Goal: Information Seeking & Learning: Learn about a topic

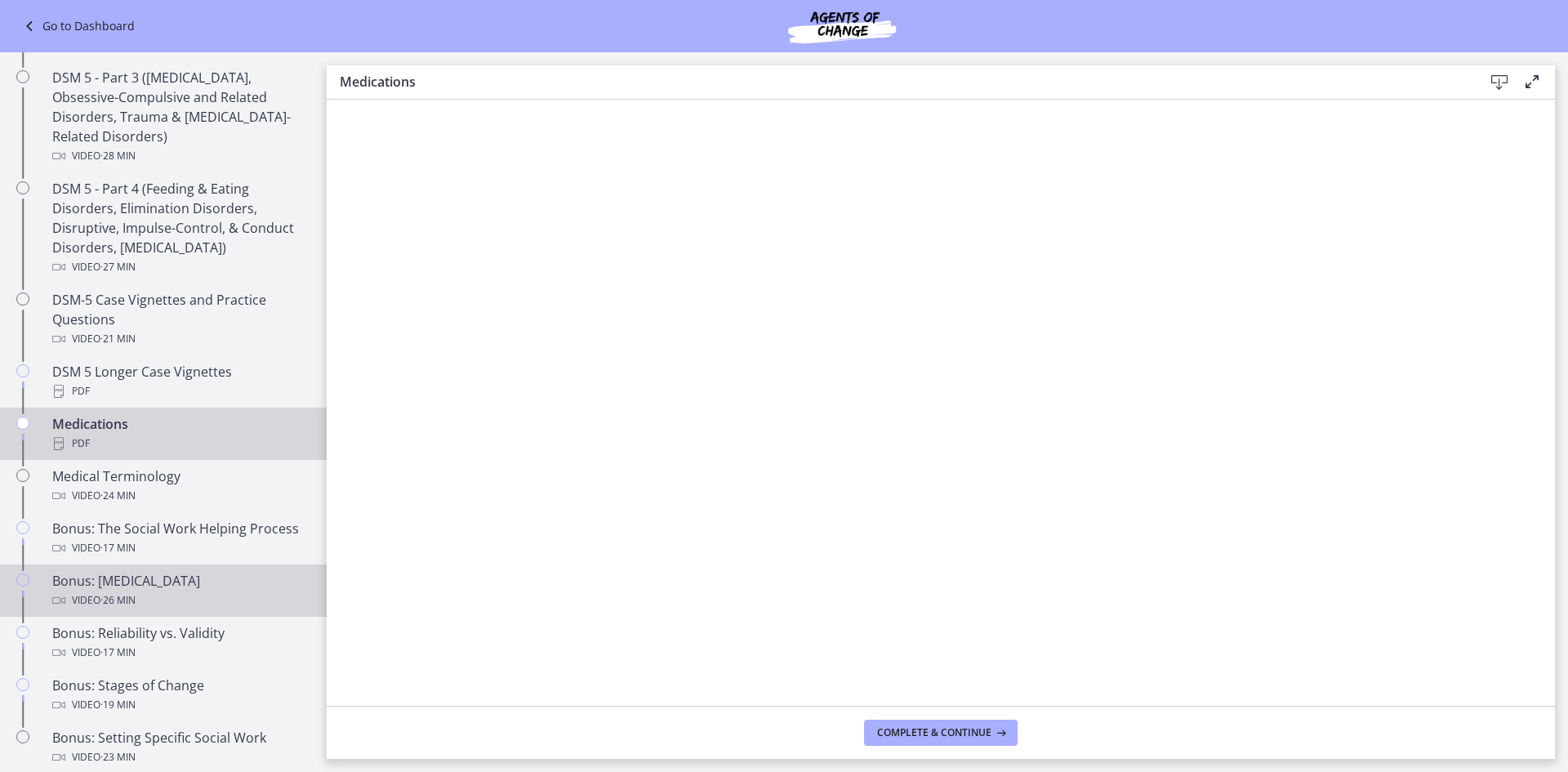
scroll to position [1207, 0]
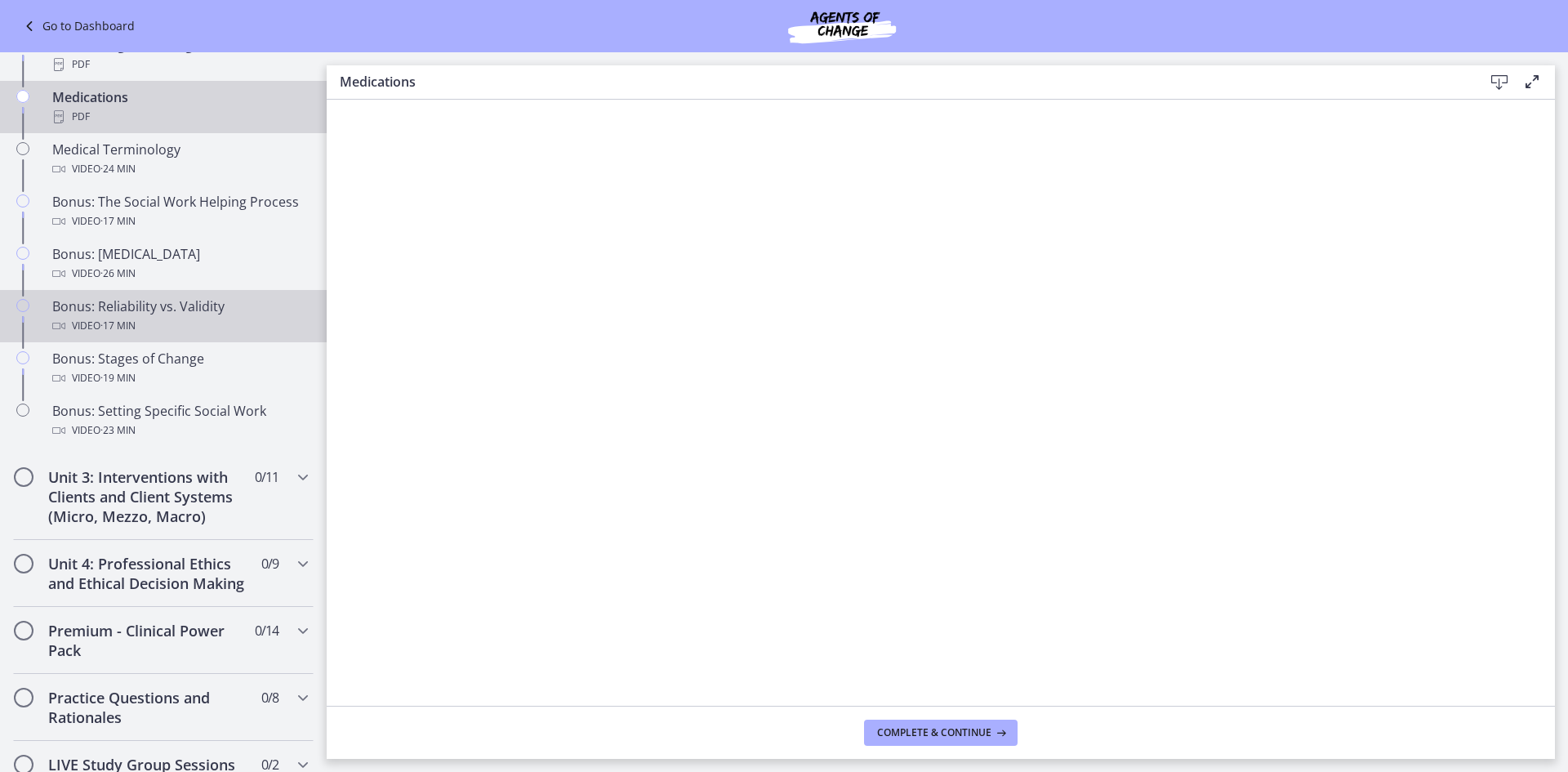
click at [180, 314] on div "Bonus: Reliability vs. Validity Video · 17 min" at bounding box center [179, 316] width 254 height 39
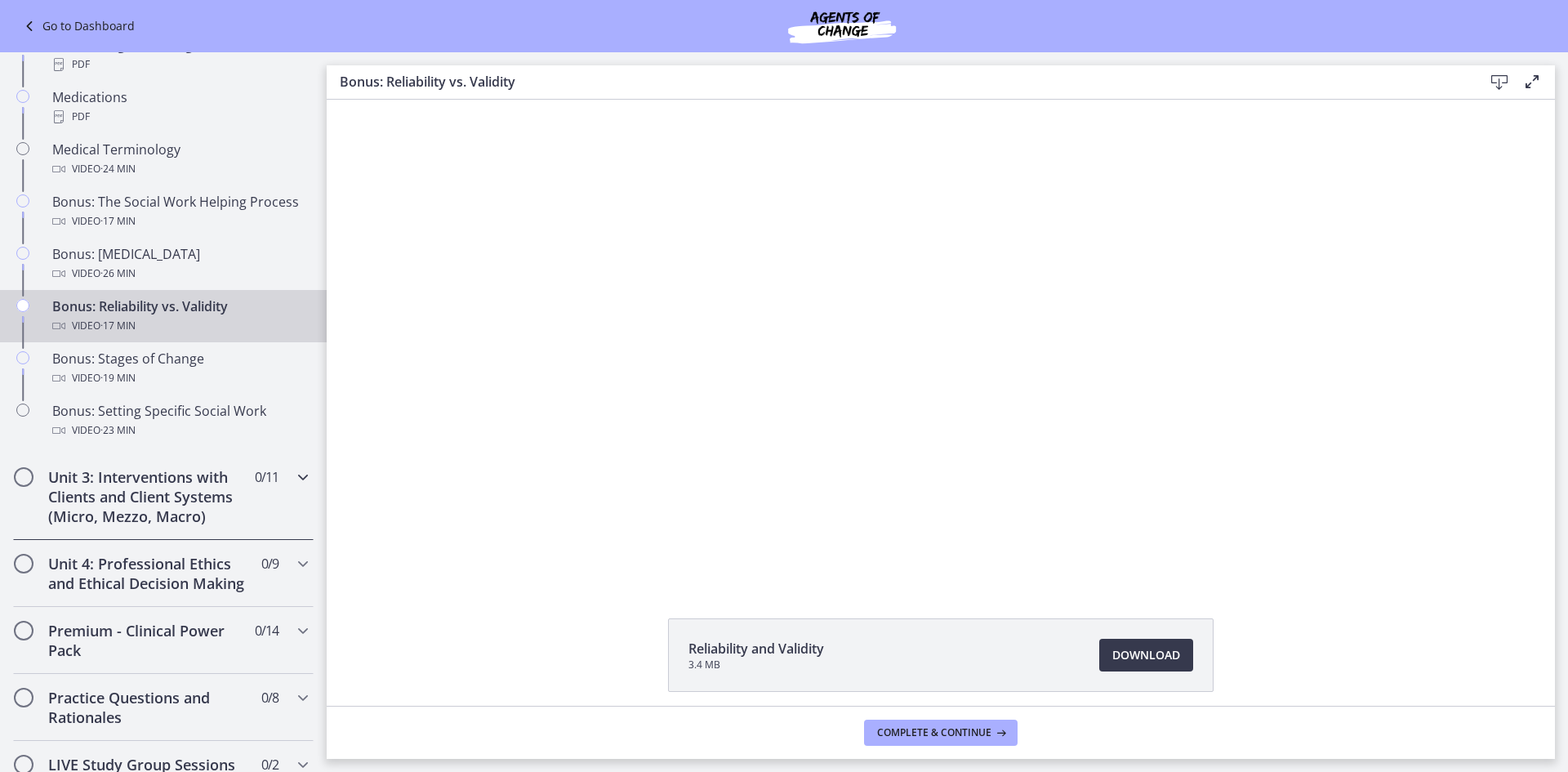
click at [178, 492] on h2 "Unit 3: Interventions with Clients and Client Systems (Micro, Mezzo, Macro)" at bounding box center [148, 496] width 200 height 59
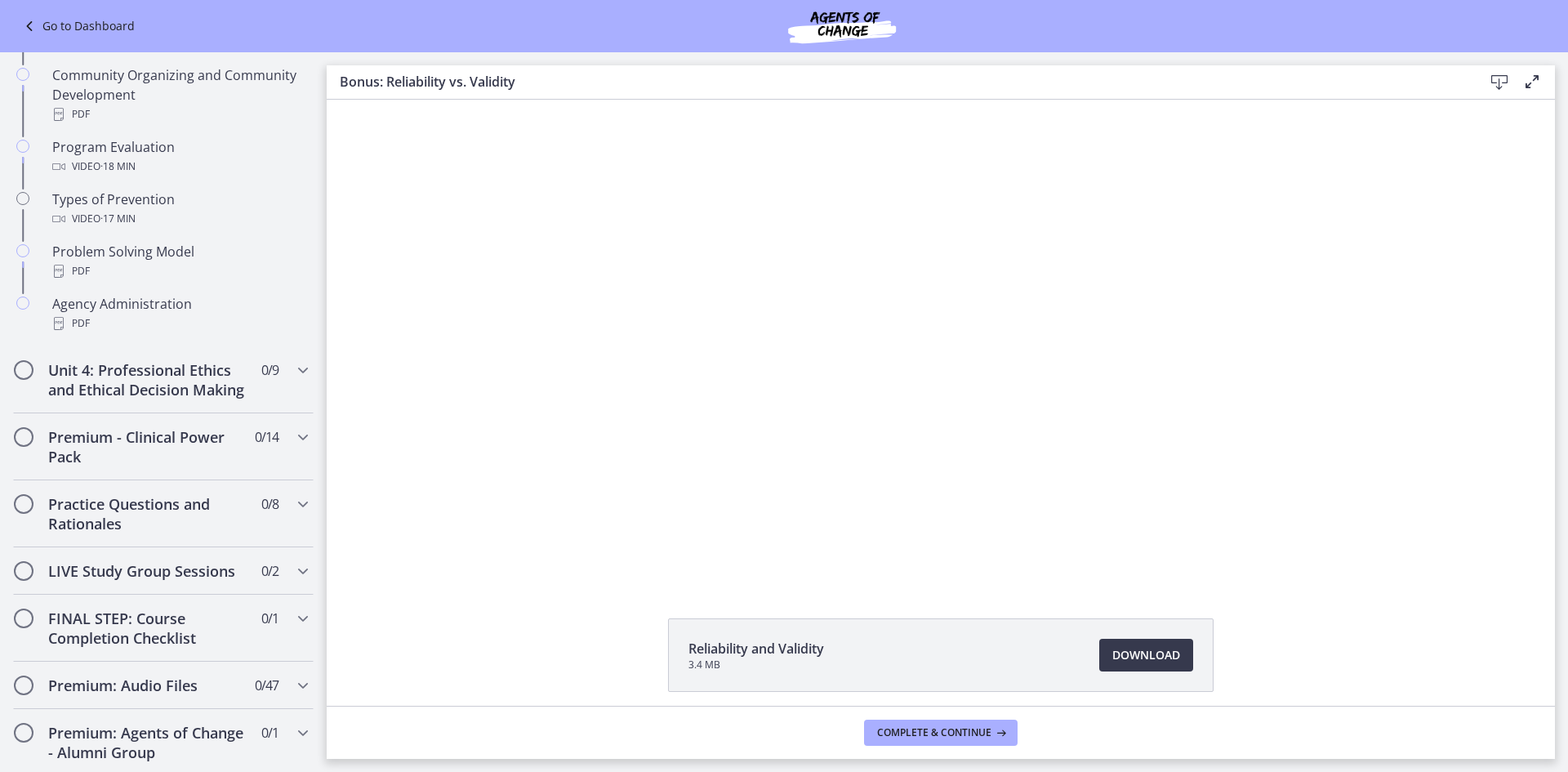
scroll to position [881, 0]
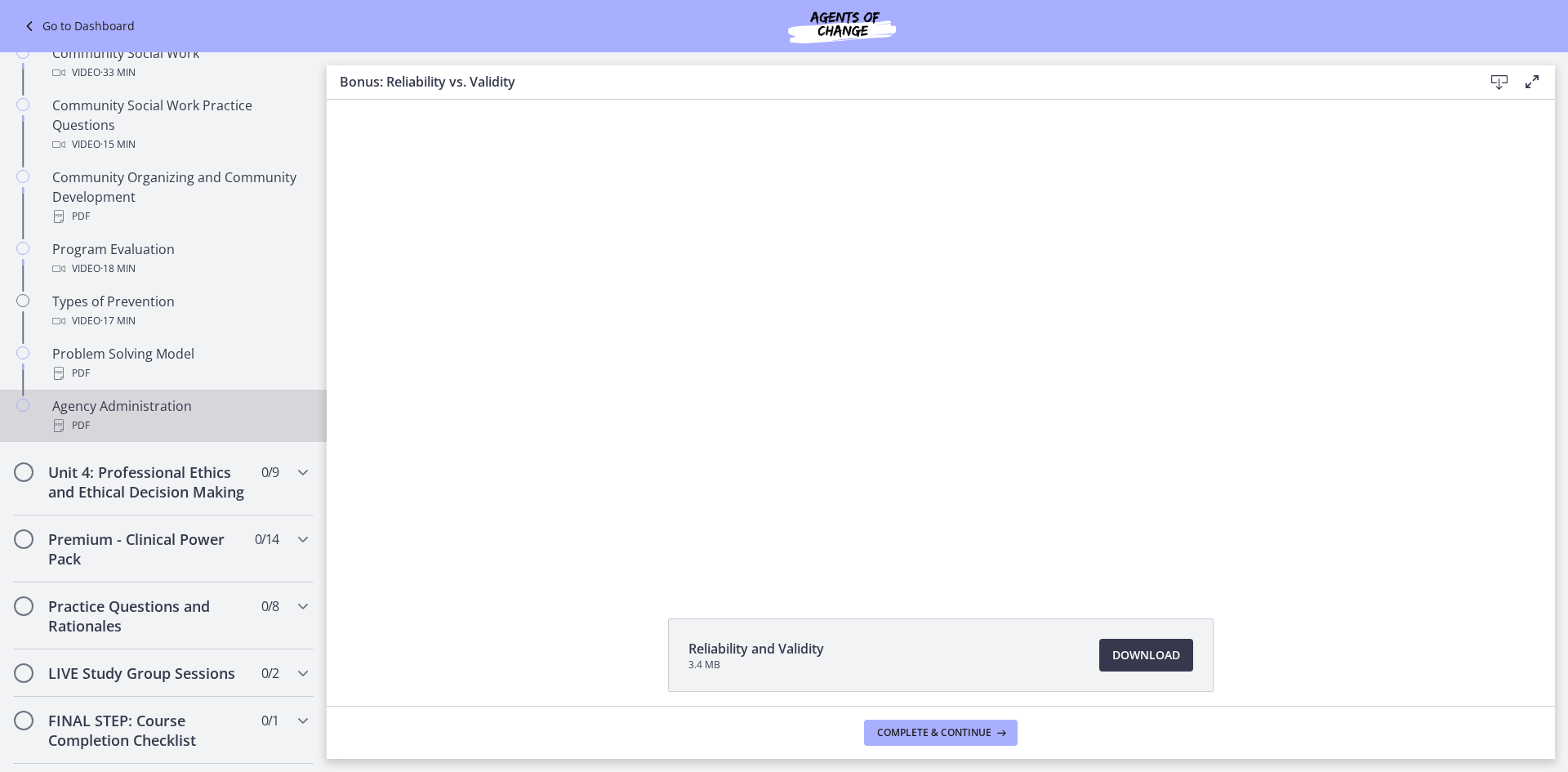
click at [168, 413] on div "Agency Administration PDF" at bounding box center [179, 416] width 254 height 39
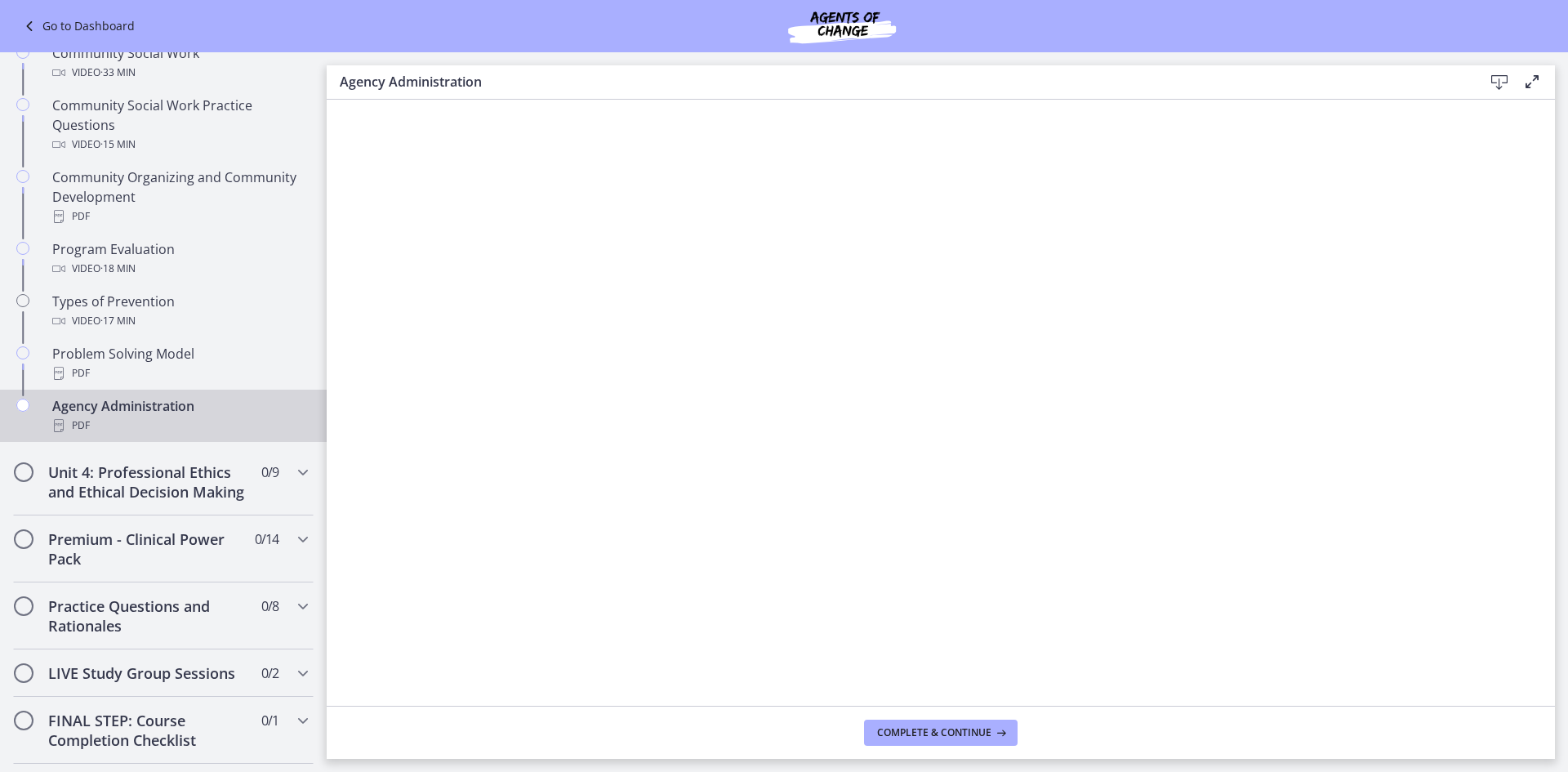
click at [1499, 85] on icon at bounding box center [1499, 83] width 19 height 19
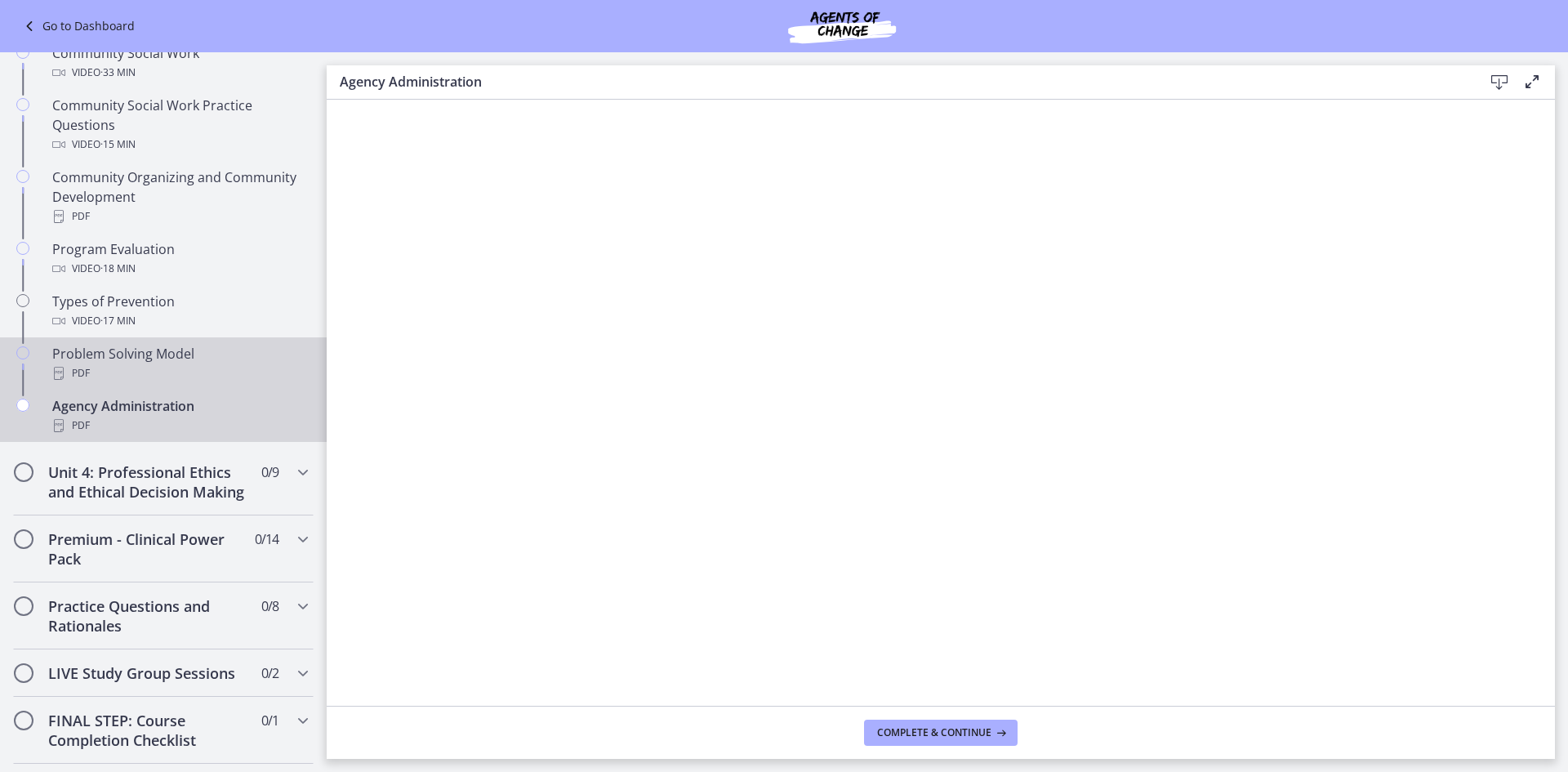
click at [151, 375] on div "PDF" at bounding box center [179, 374] width 254 height 19
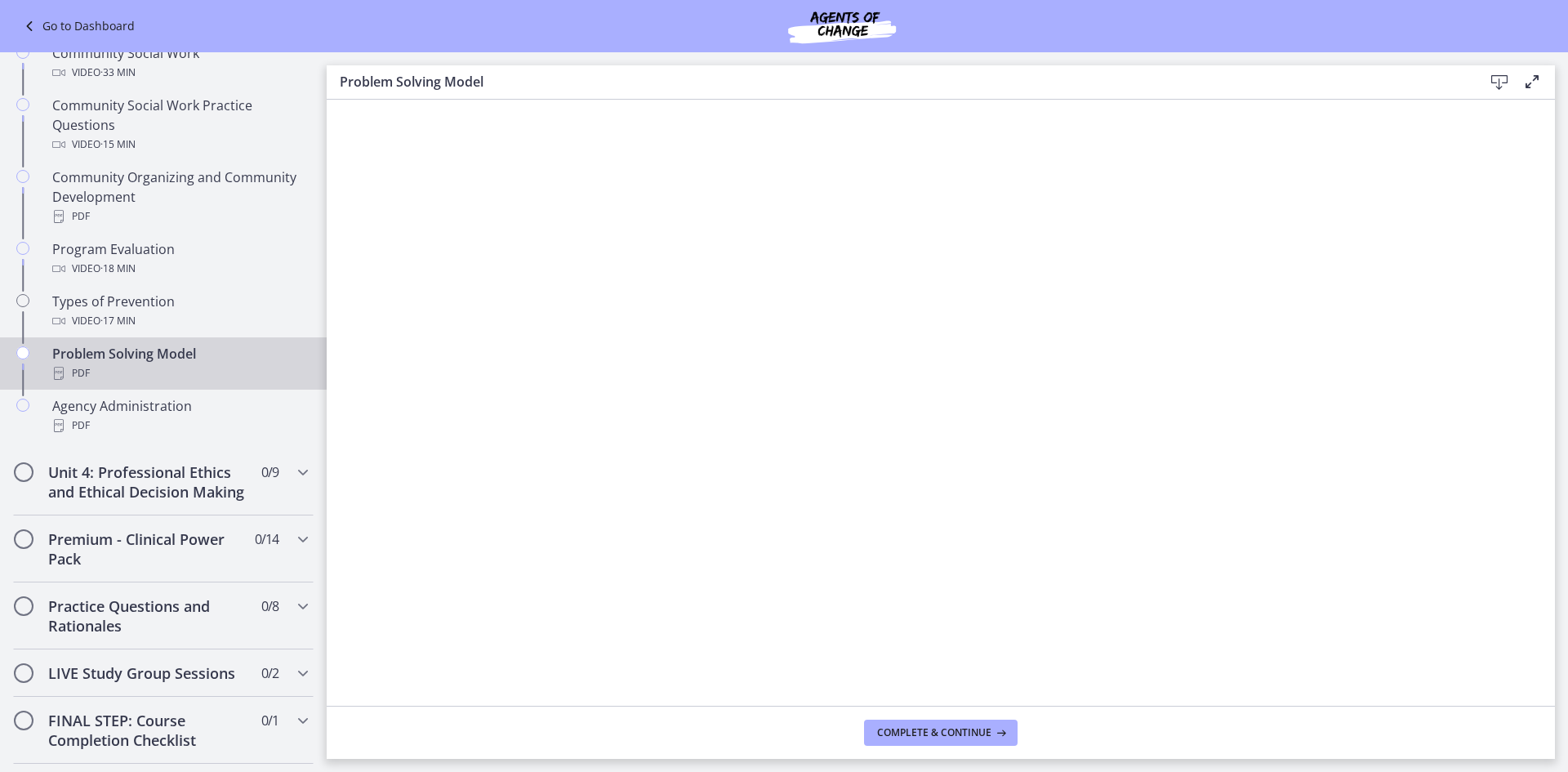
click at [1496, 84] on icon at bounding box center [1499, 83] width 19 height 19
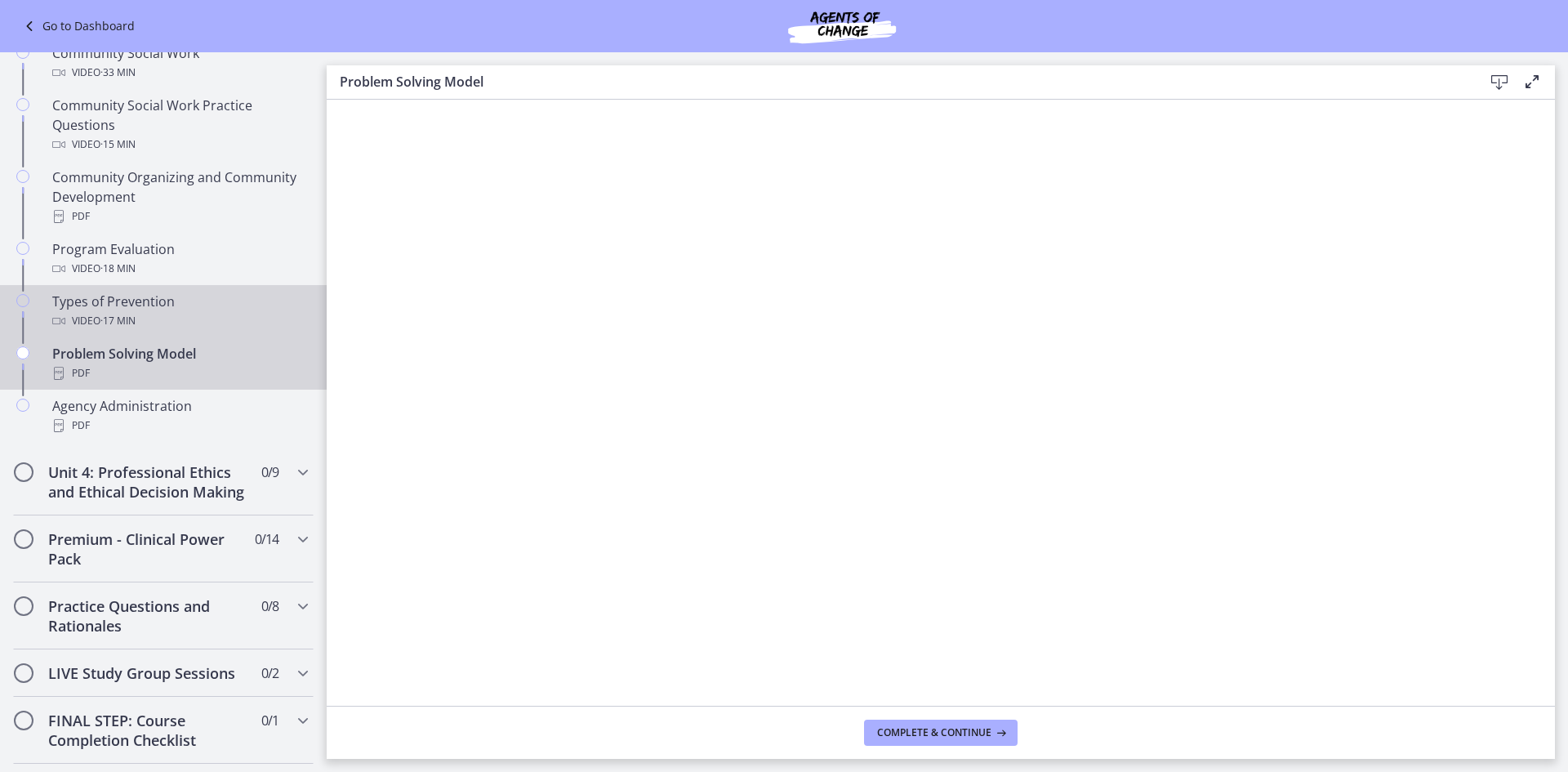
click at [168, 316] on div "Video · 17 min" at bounding box center [179, 321] width 254 height 19
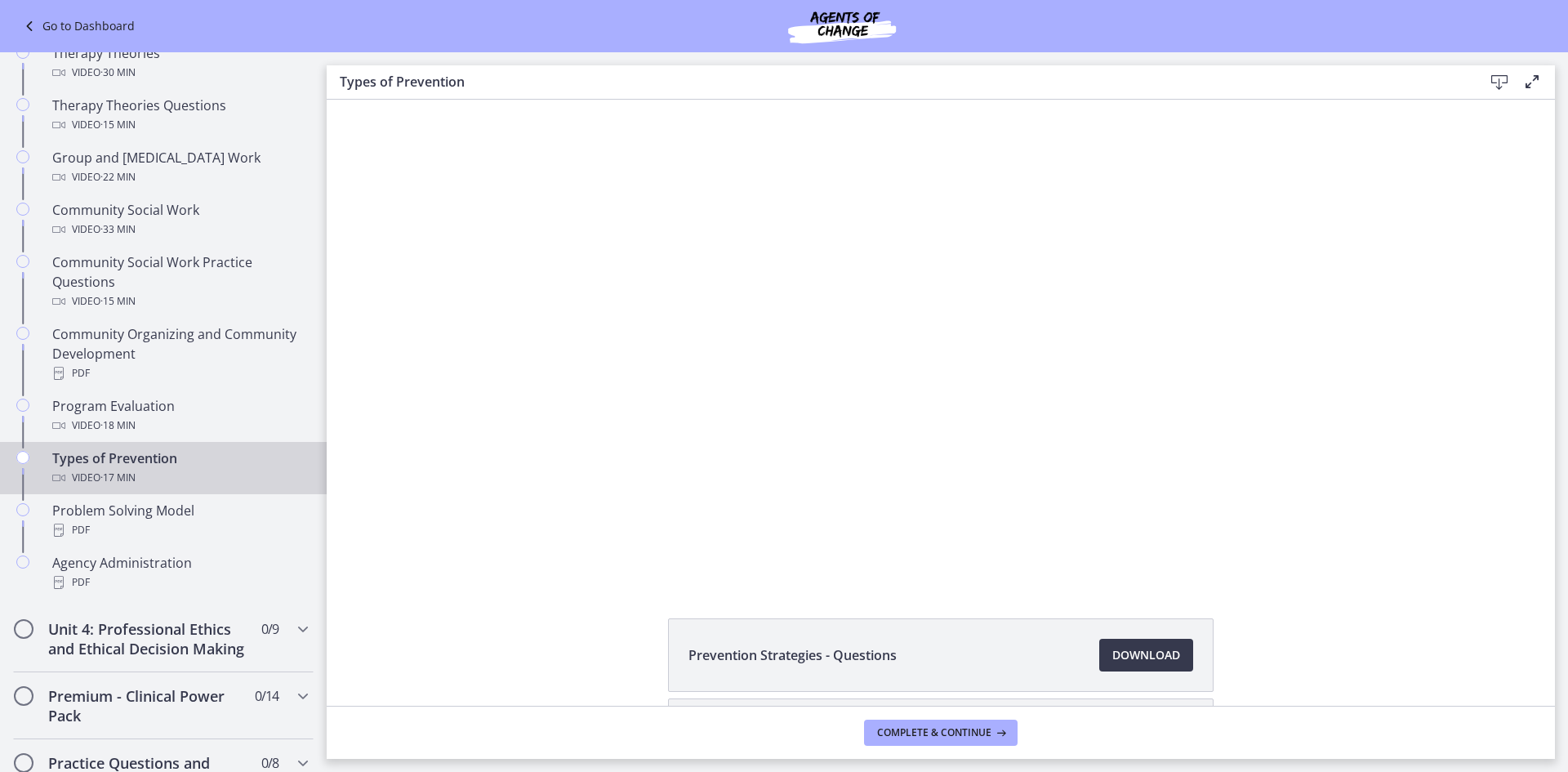
scroll to position [717, 0]
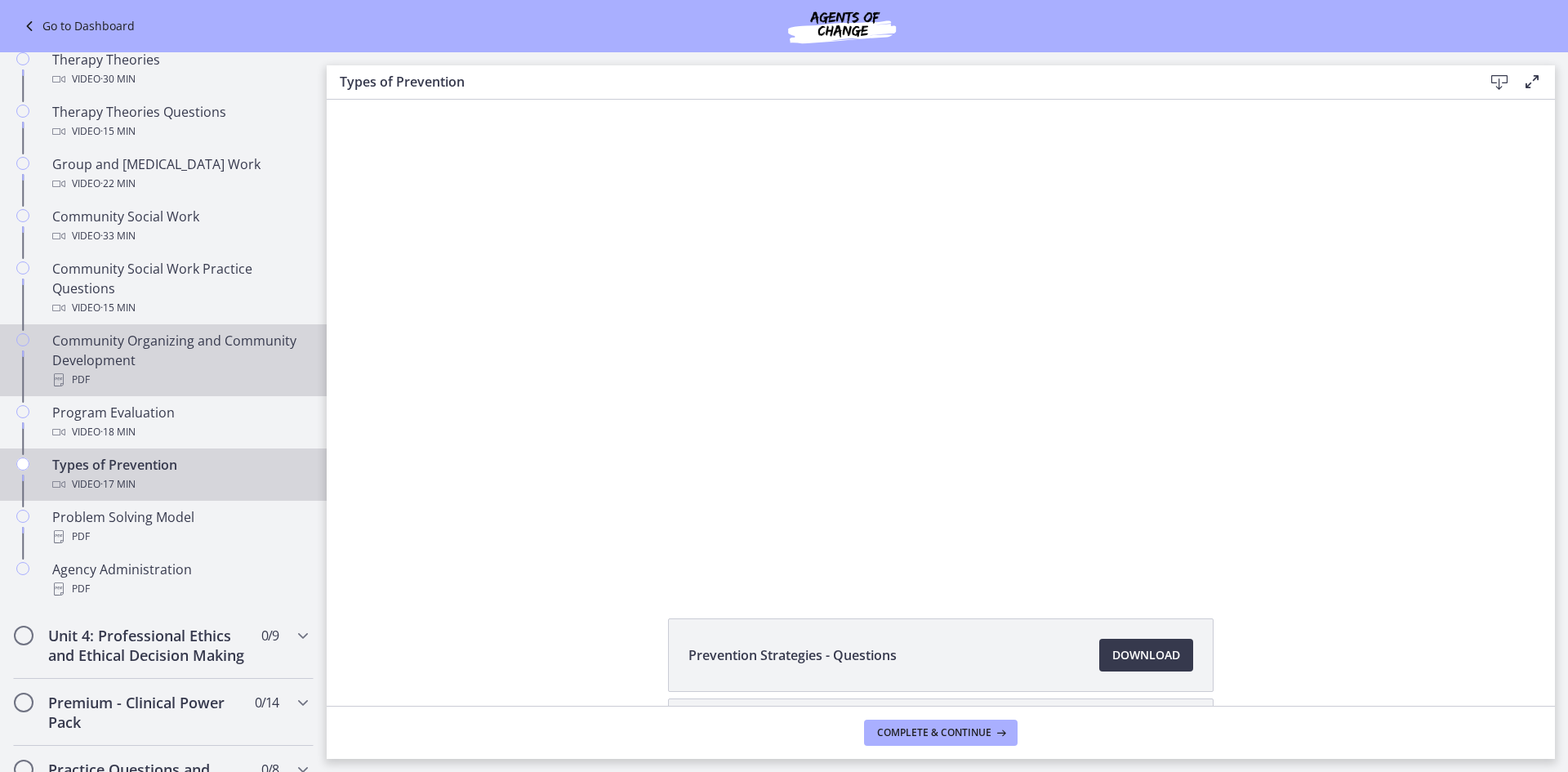
click at [187, 342] on div "Community Organizing and Community Development PDF" at bounding box center [179, 359] width 254 height 59
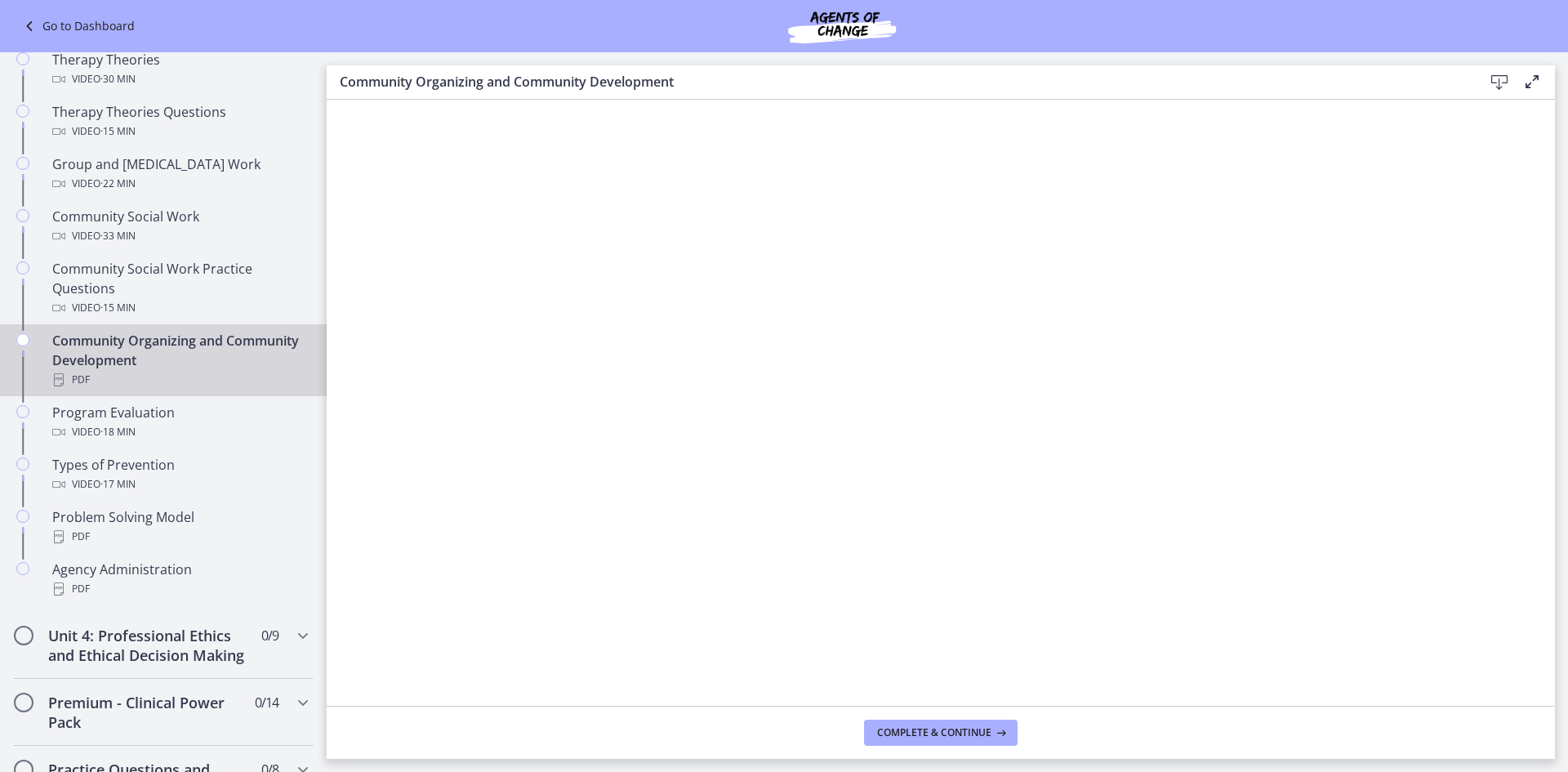
click at [1500, 78] on icon at bounding box center [1499, 83] width 19 height 19
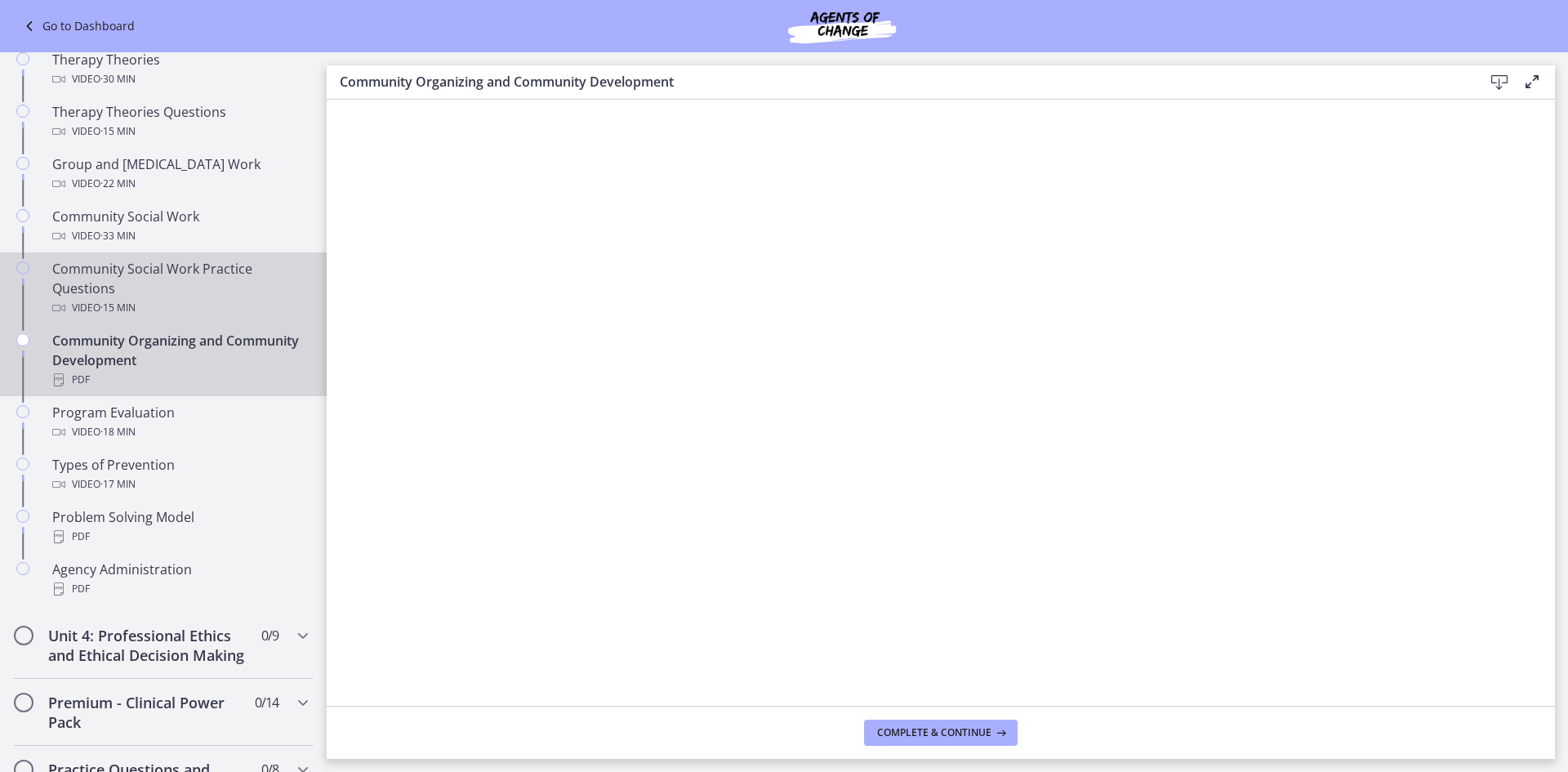
scroll to position [636, 0]
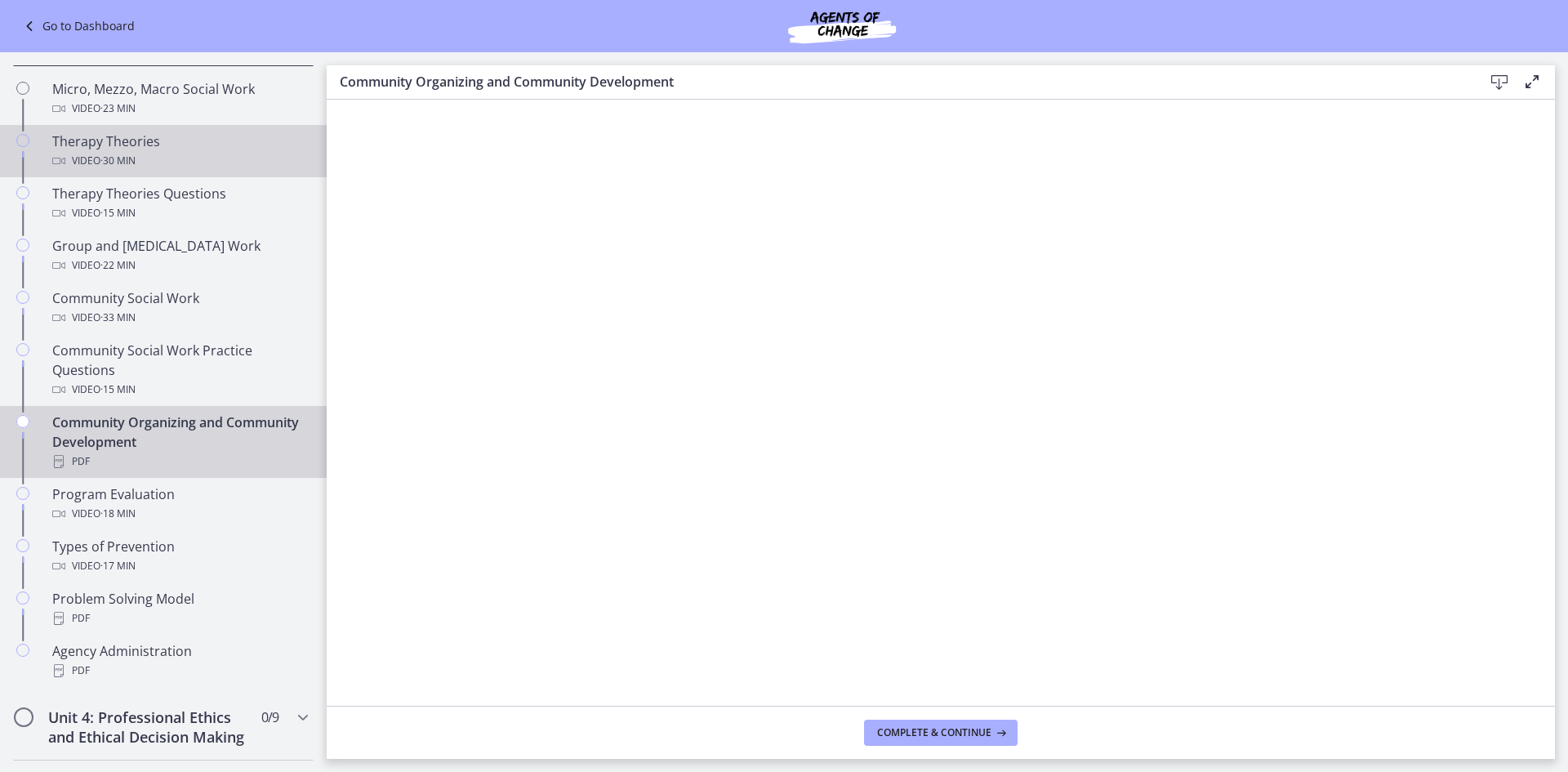
click at [161, 130] on link "Therapy Theories Video · 30 min" at bounding box center [163, 151] width 326 height 52
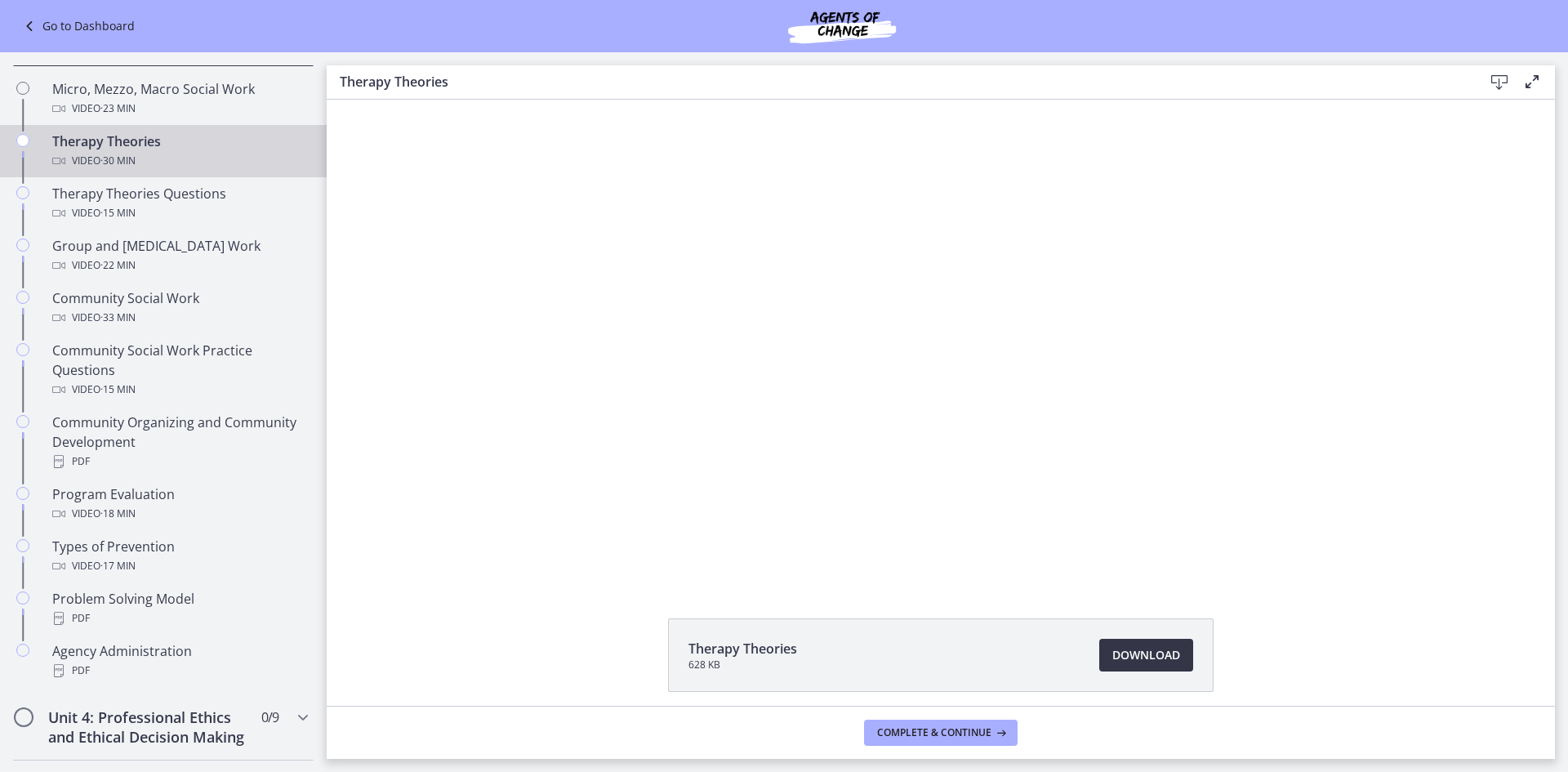
click at [1119, 654] on span "Download Opens in a new window" at bounding box center [1146, 655] width 68 height 19
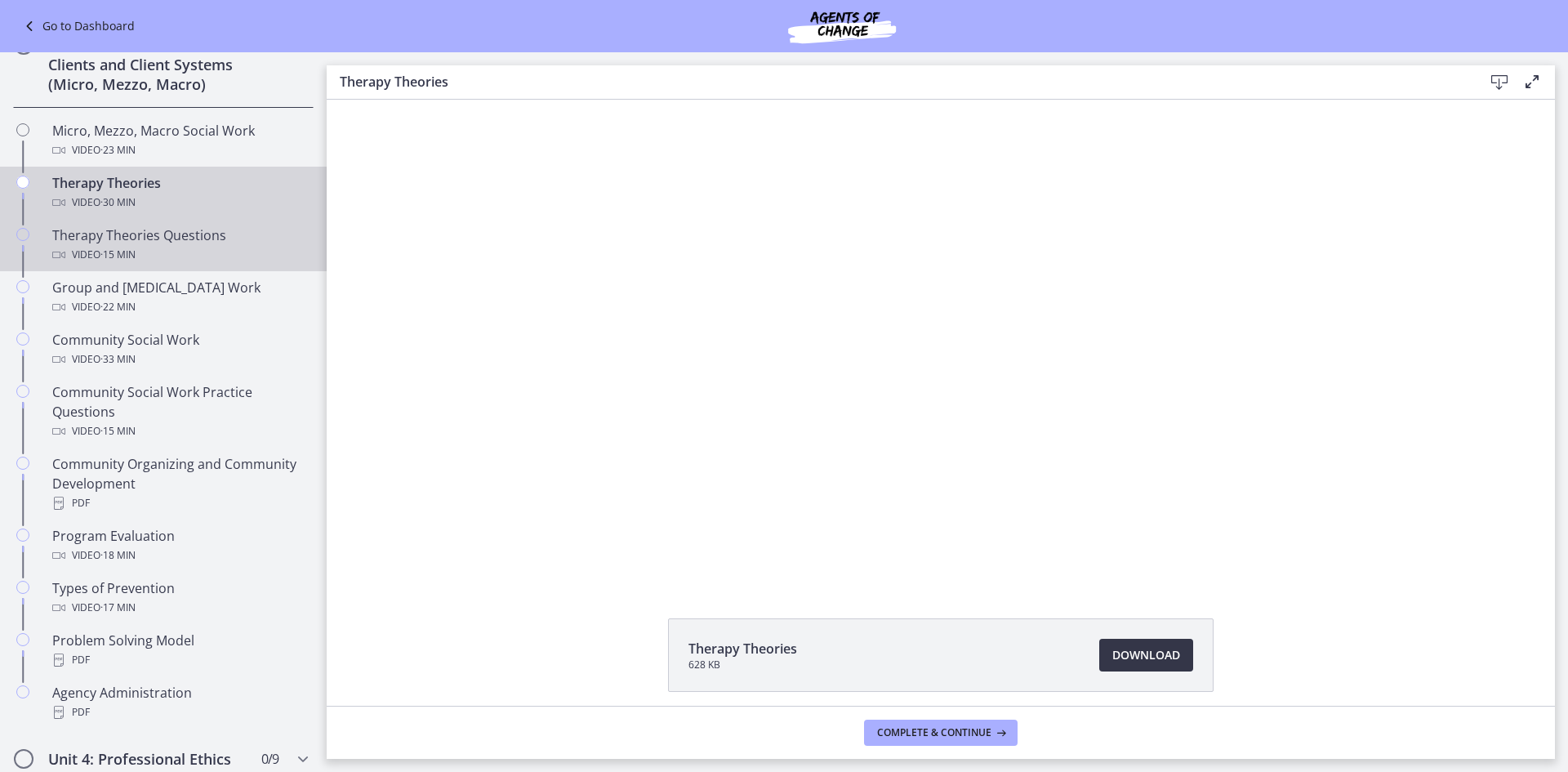
scroll to position [554, 0]
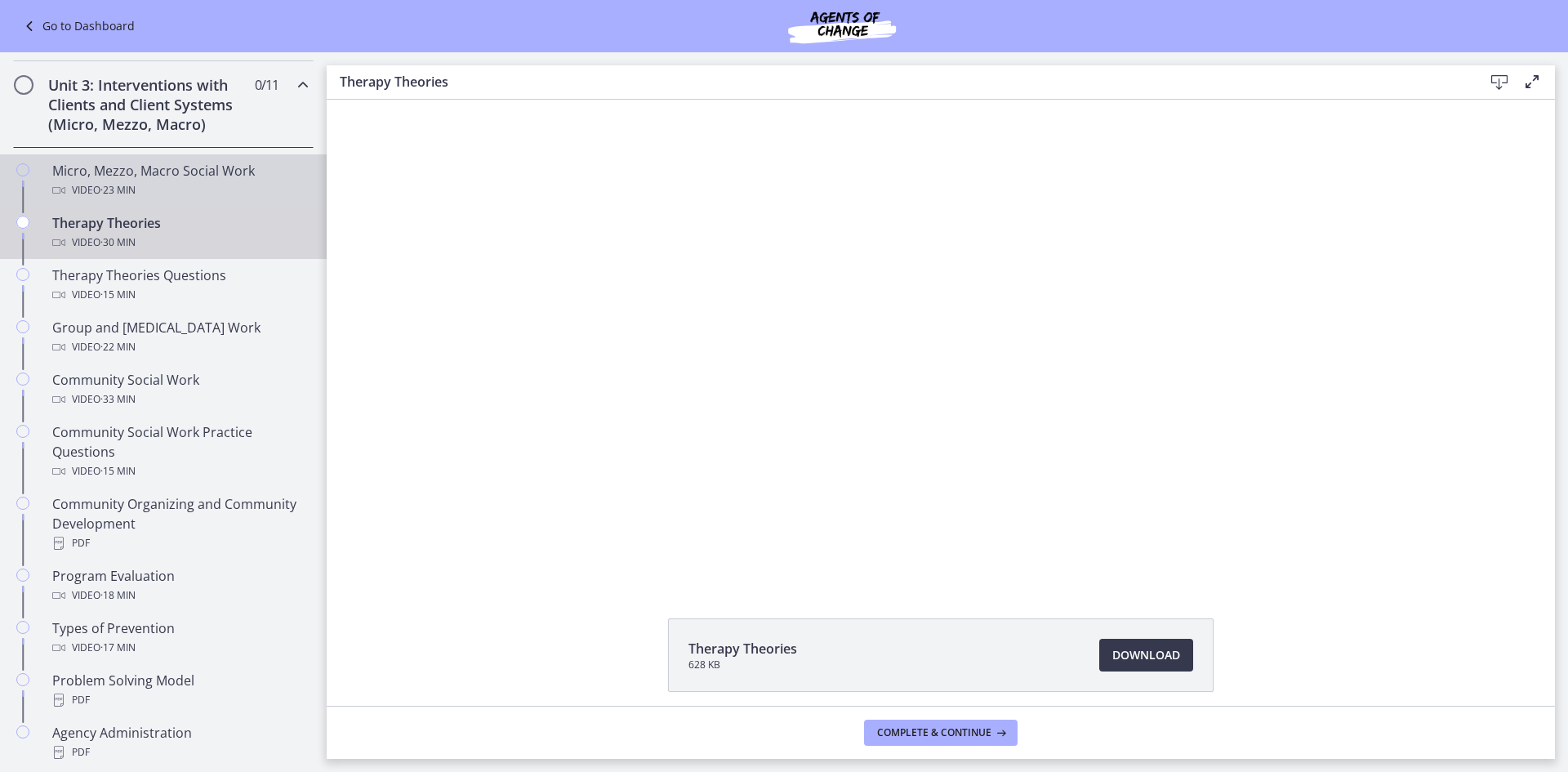
click at [200, 189] on div "Video · 23 min" at bounding box center [179, 190] width 254 height 19
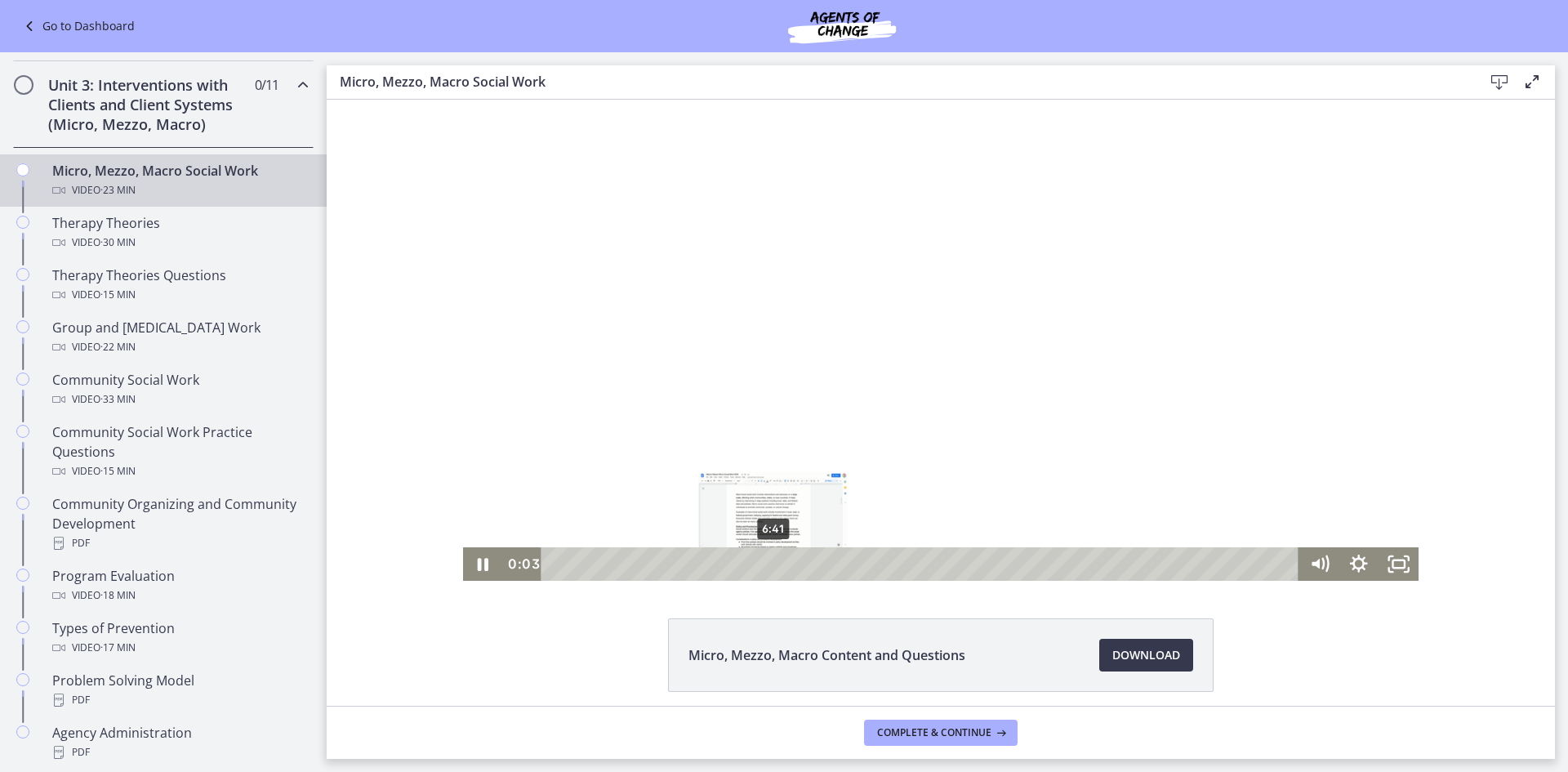
click at [768, 565] on div "6:41" at bounding box center [922, 564] width 734 height 34
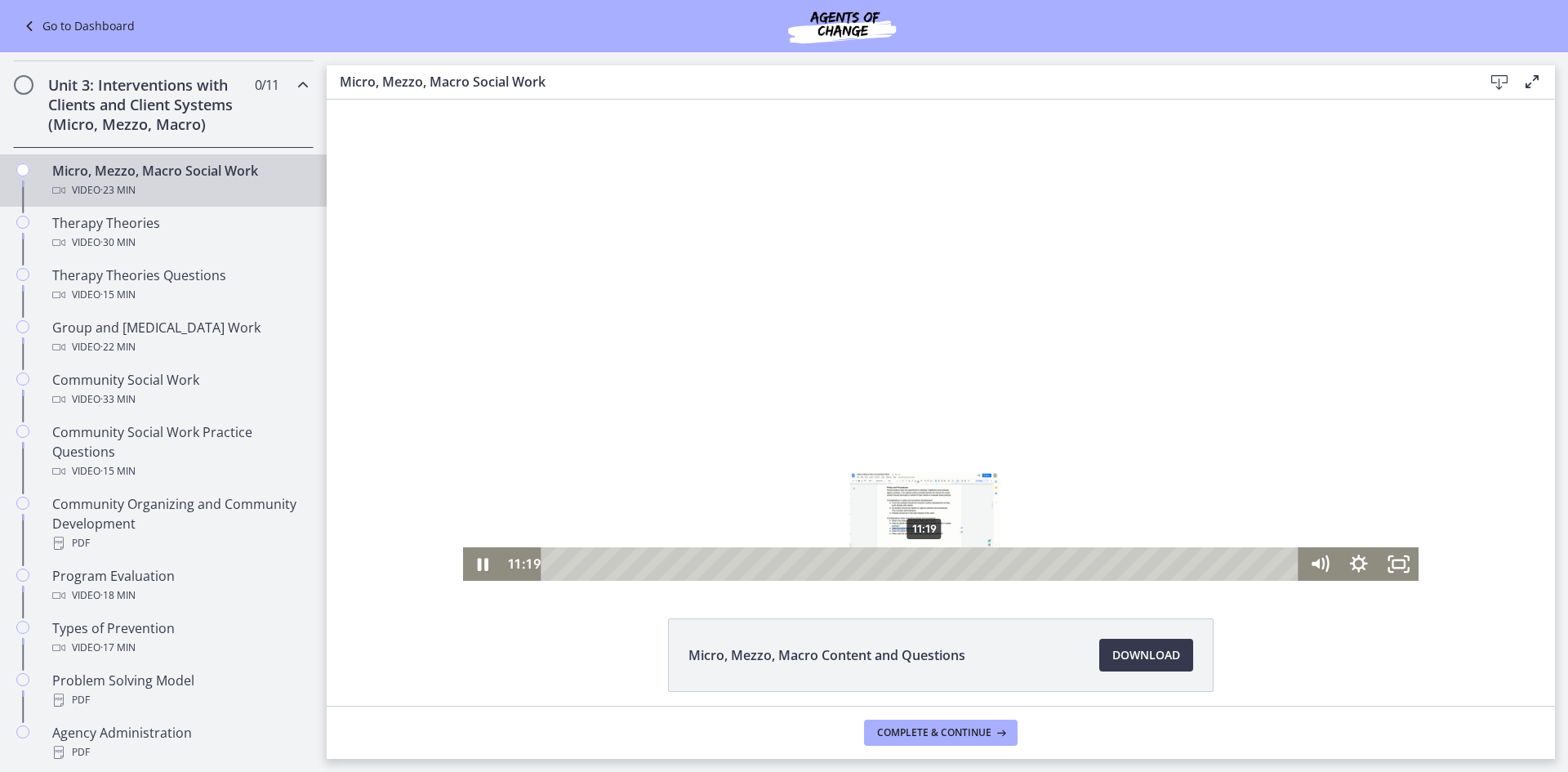
click at [919, 561] on div "11:19" at bounding box center [922, 564] width 734 height 34
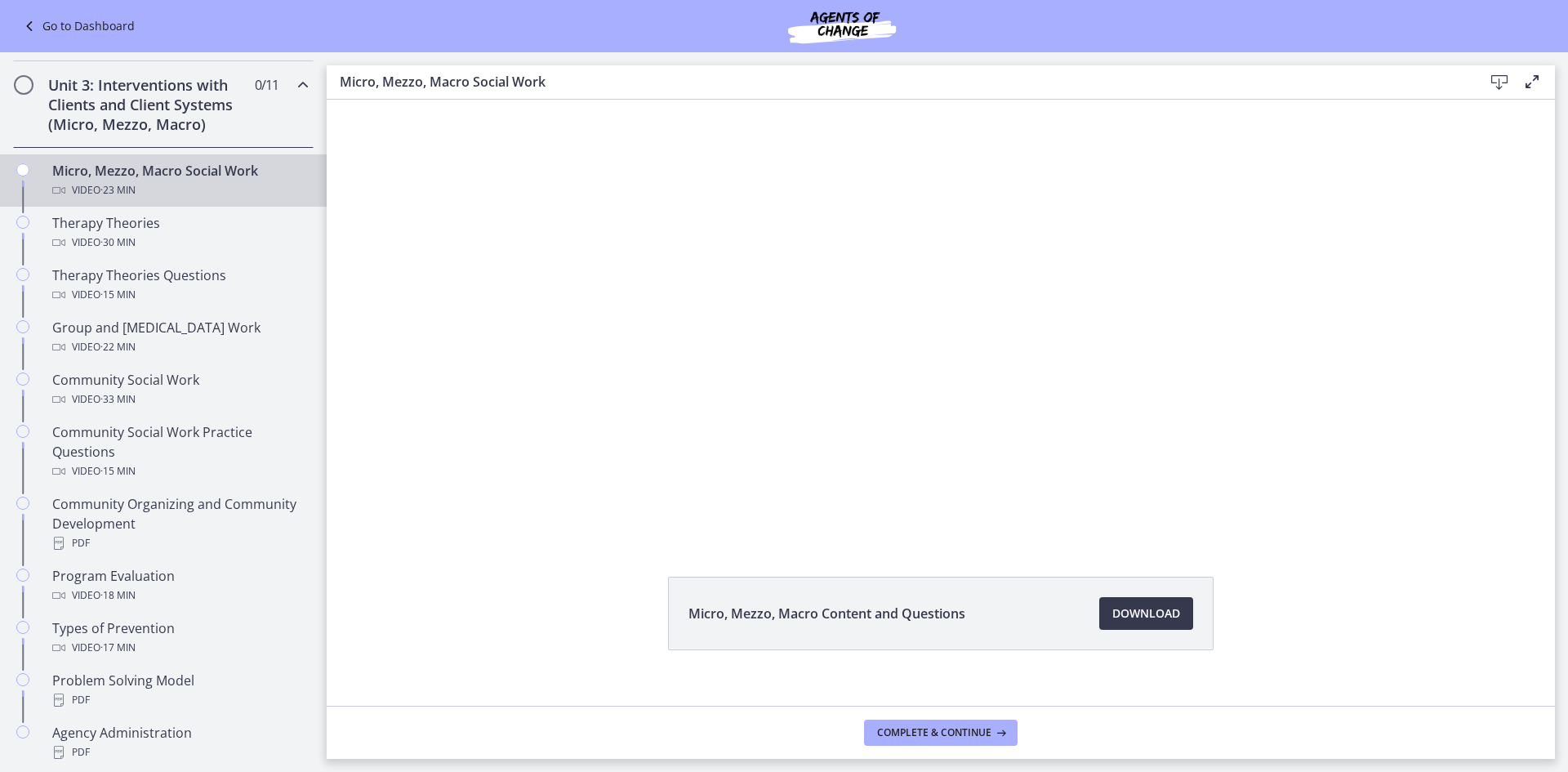
scroll to position [64, 0]
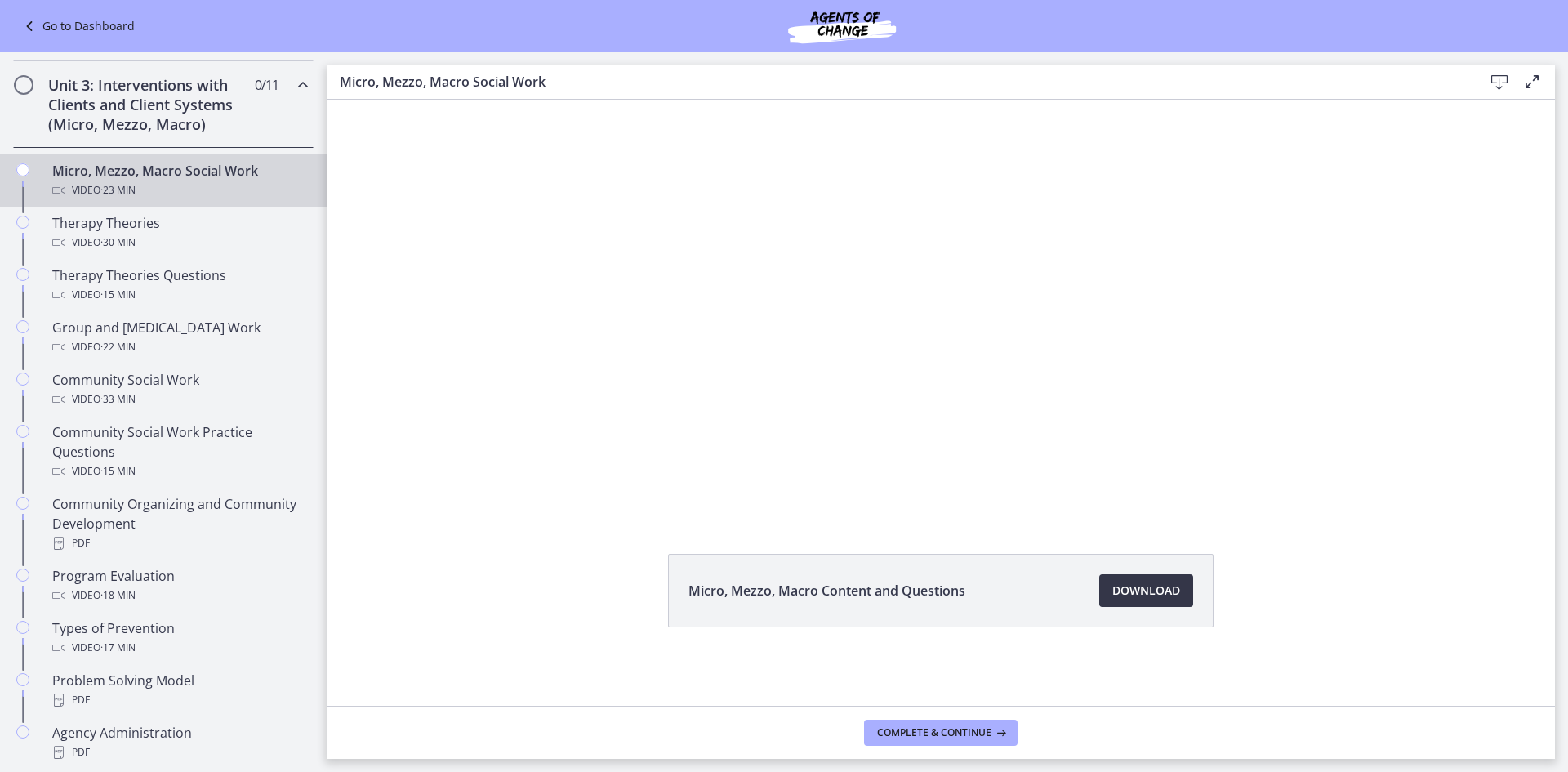
click at [1151, 591] on span "Download Opens in a new window" at bounding box center [1146, 591] width 68 height 19
click at [112, 106] on h2 "Unit 3: Interventions with Clients and Client Systems (Micro, Mezzo, Macro)" at bounding box center [148, 104] width 200 height 59
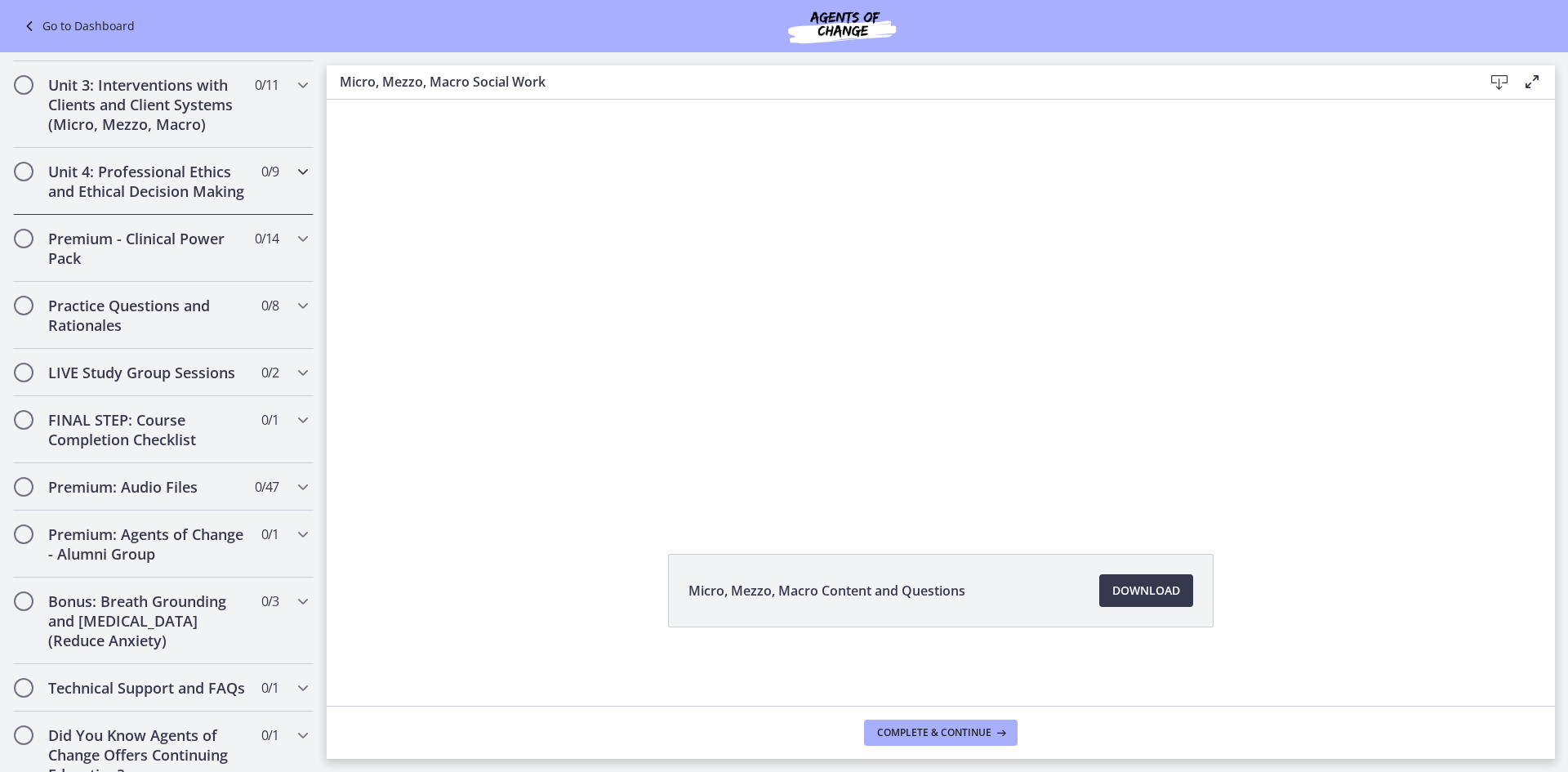
click at [112, 179] on h2 "Unit 4: Professional Ethics and Ethical Decision Making" at bounding box center [148, 181] width 200 height 39
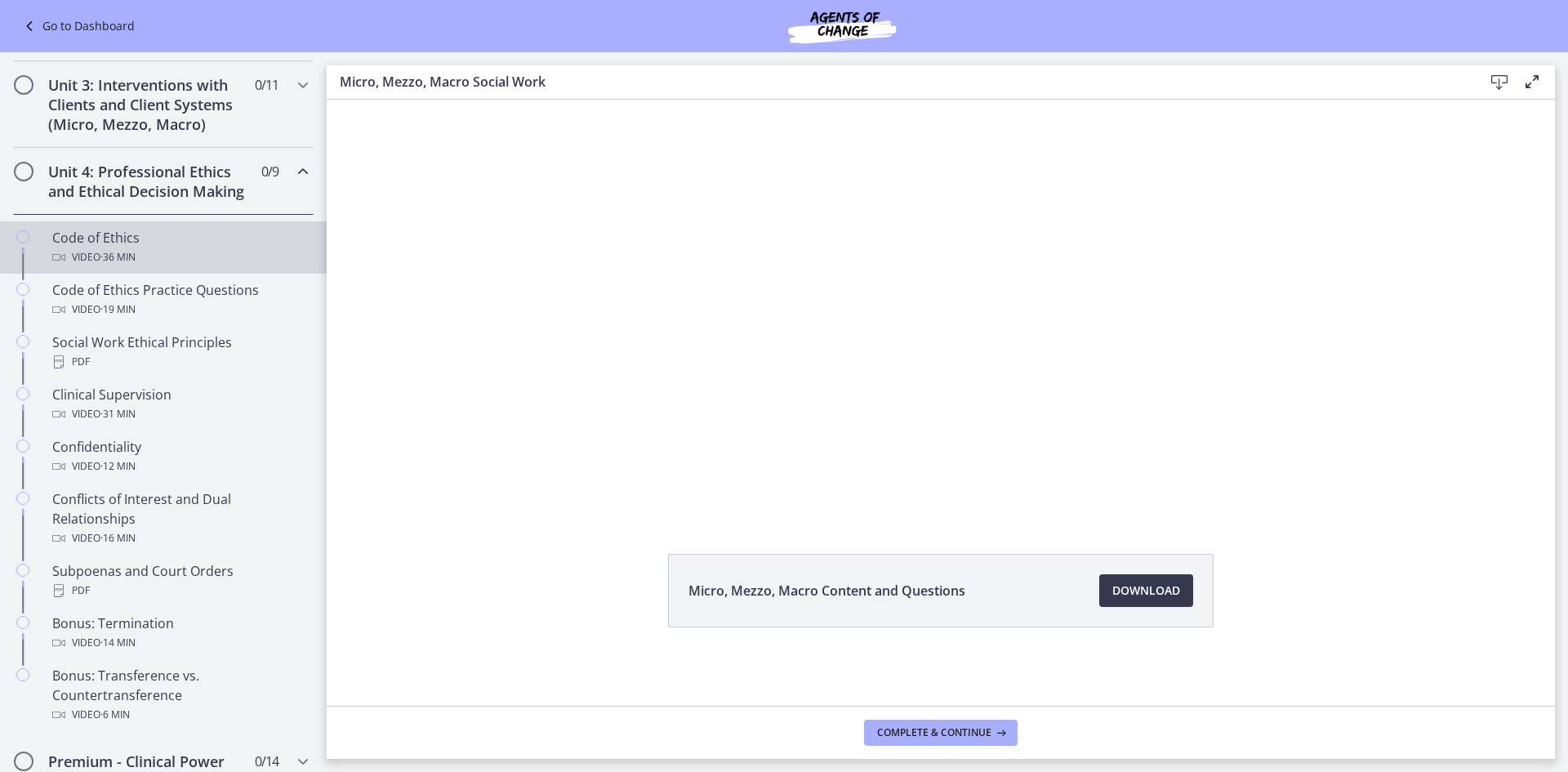
click at [168, 267] on div "Video · 36 min" at bounding box center [179, 257] width 254 height 19
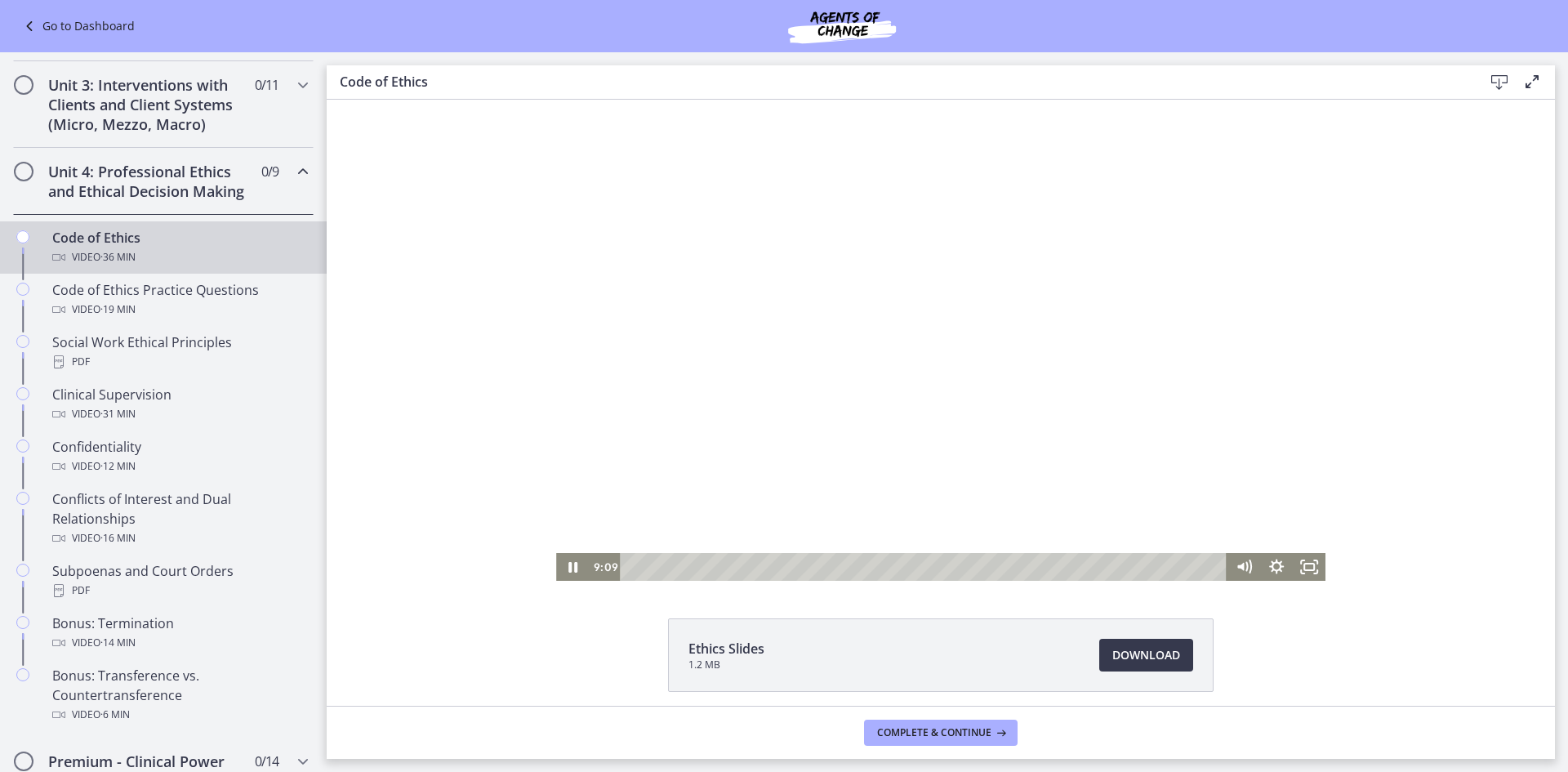
click at [774, 563] on div "Playbar" at bounding box center [926, 567] width 588 height 28
click at [1013, 570] on div "24:01" at bounding box center [926, 567] width 588 height 28
click at [1104, 563] on div "29:41" at bounding box center [926, 567] width 588 height 28
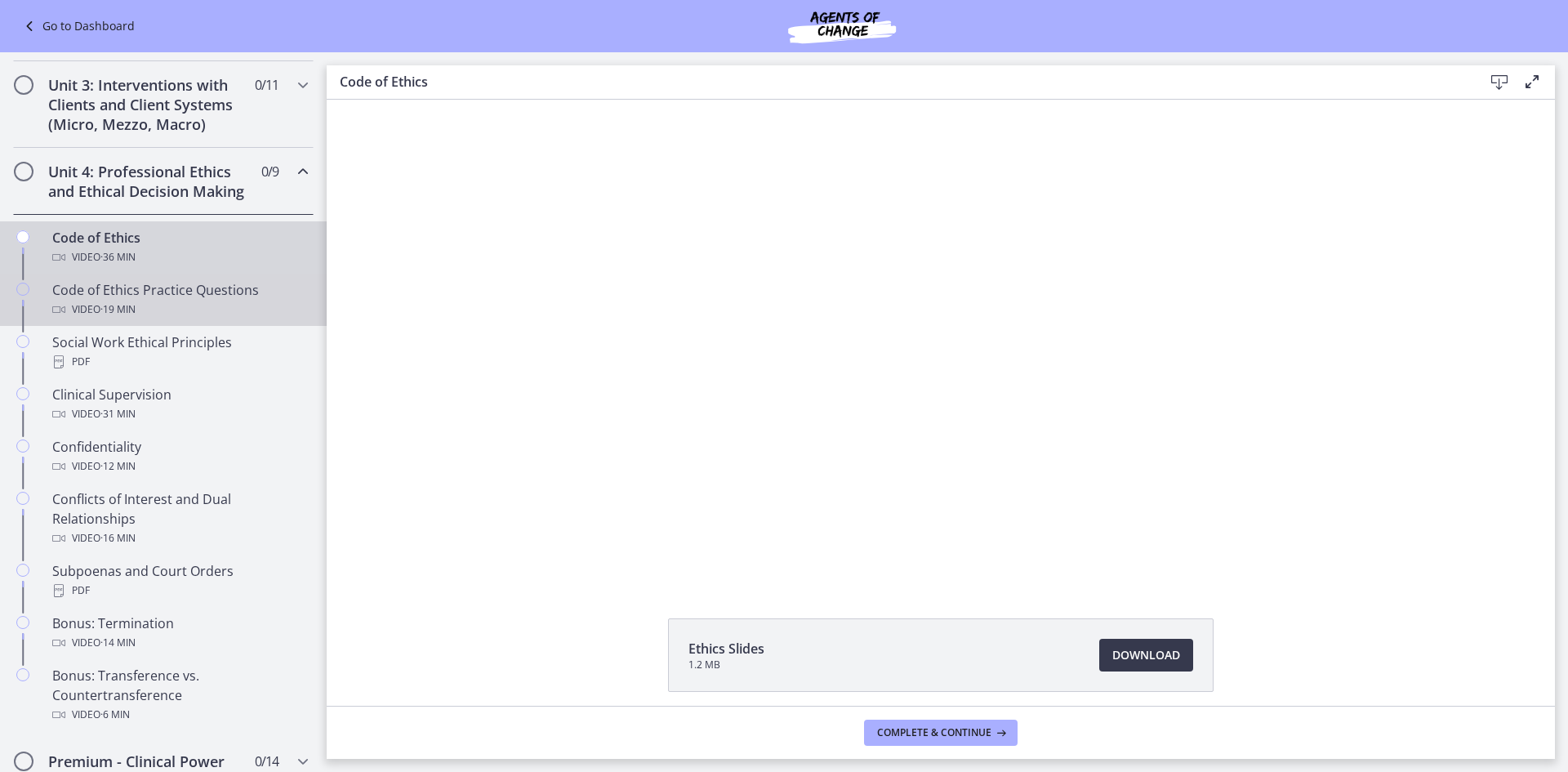
click at [109, 320] on span "· 19 min" at bounding box center [118, 309] width 36 height 19
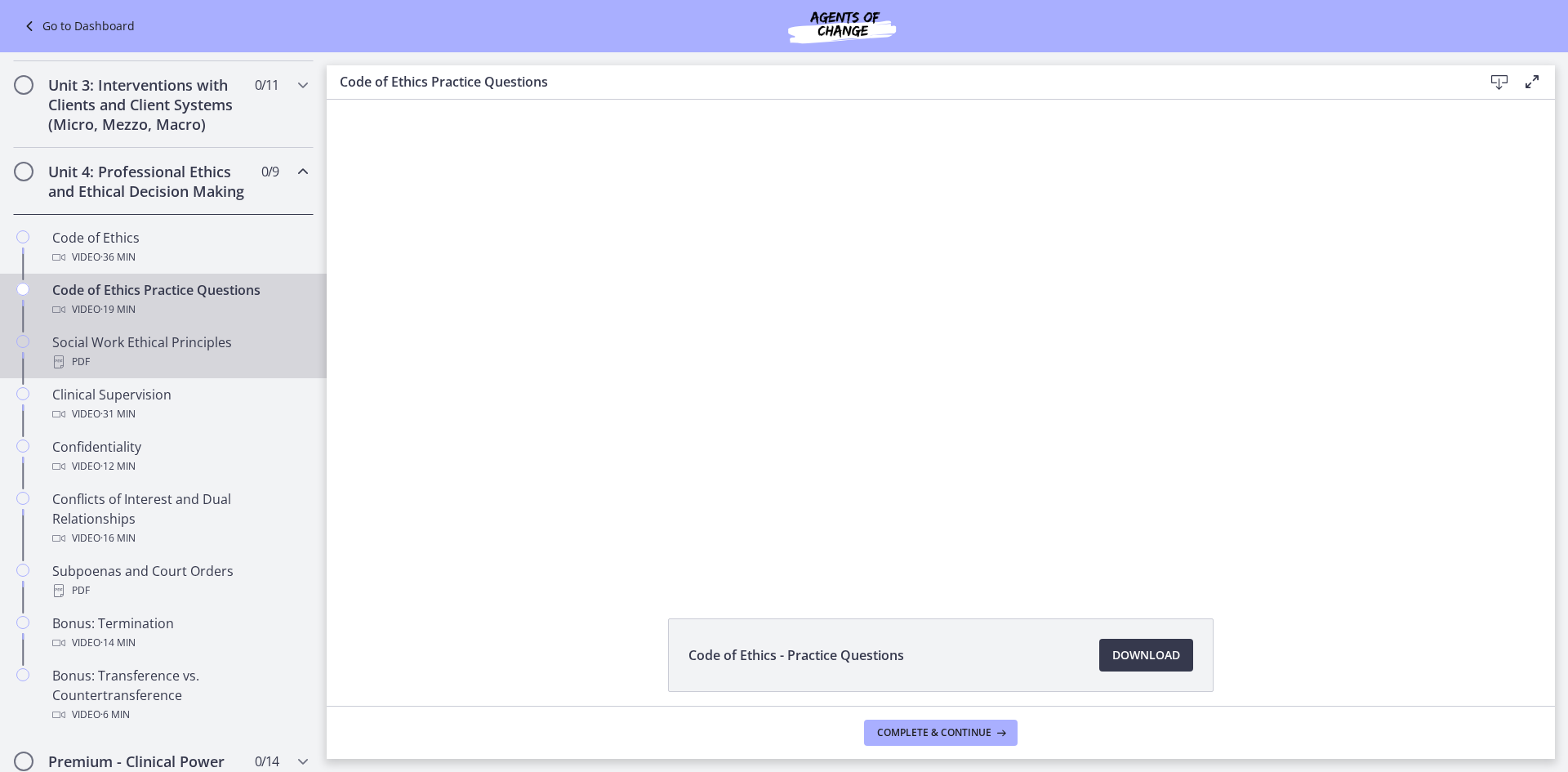
click at [106, 372] on div "PDF" at bounding box center [179, 362] width 254 height 19
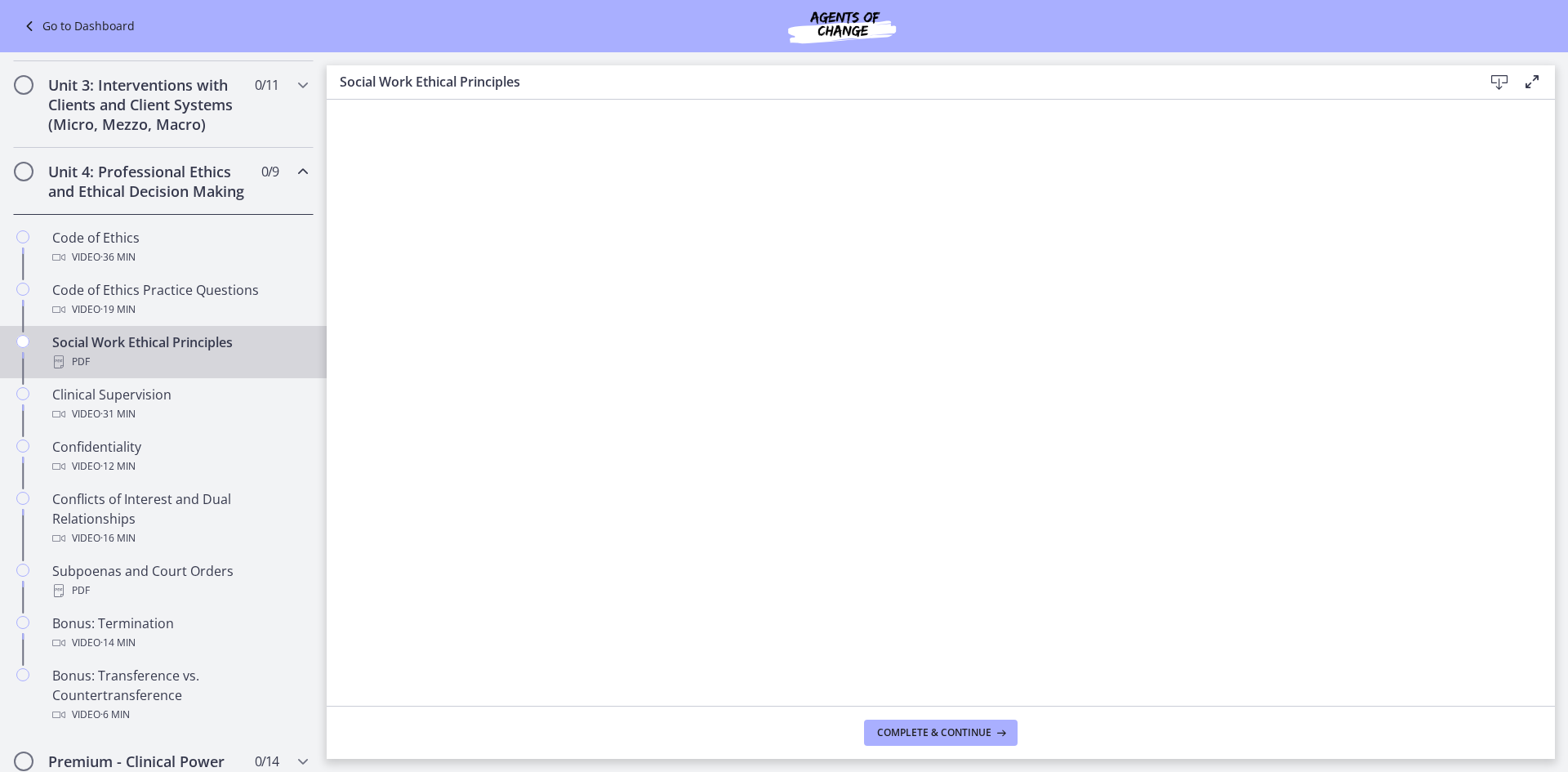
click at [1491, 82] on icon at bounding box center [1499, 83] width 19 height 19
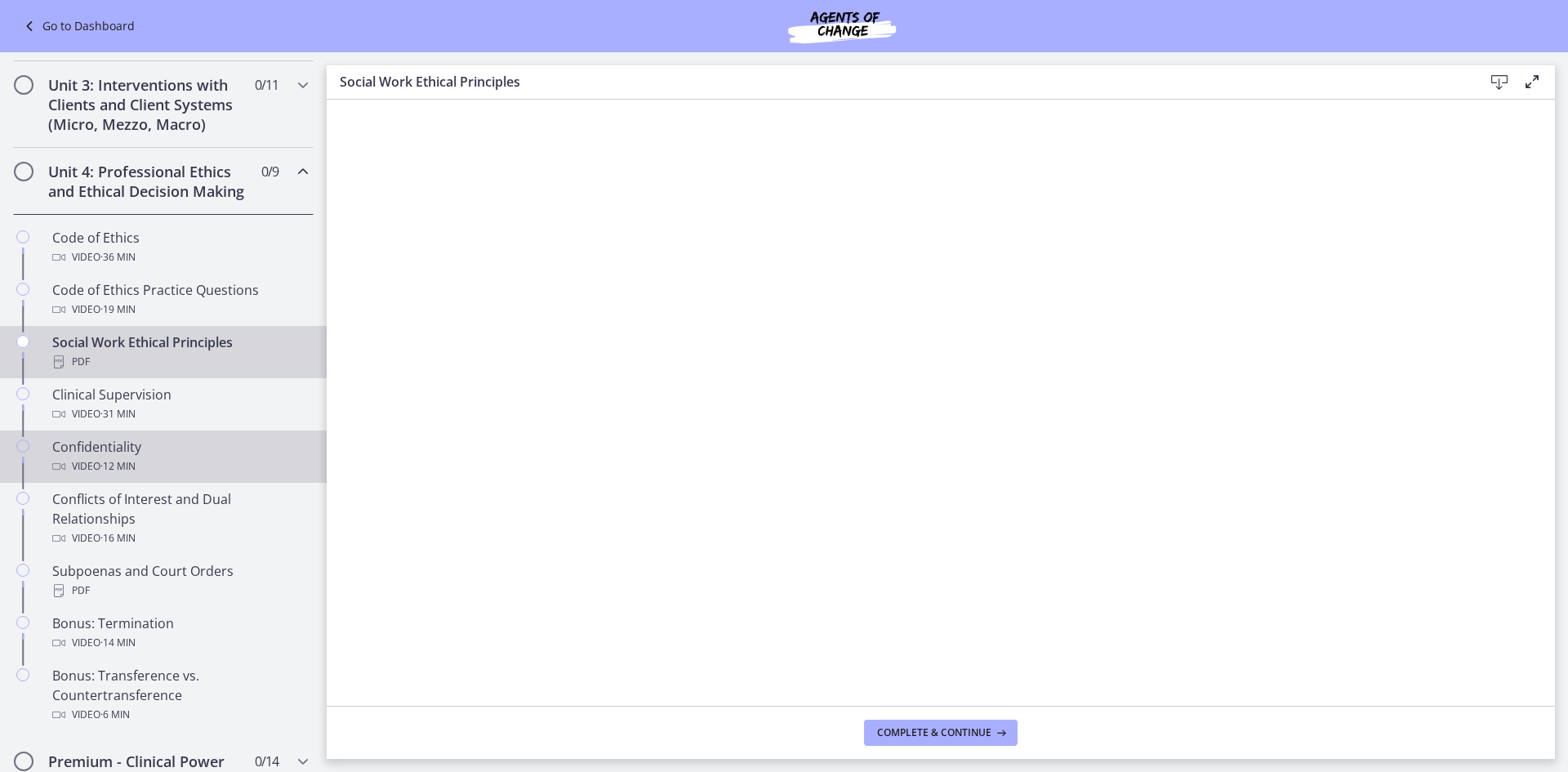
click at [171, 474] on div "Confidentiality Video · 12 min" at bounding box center [179, 456] width 254 height 39
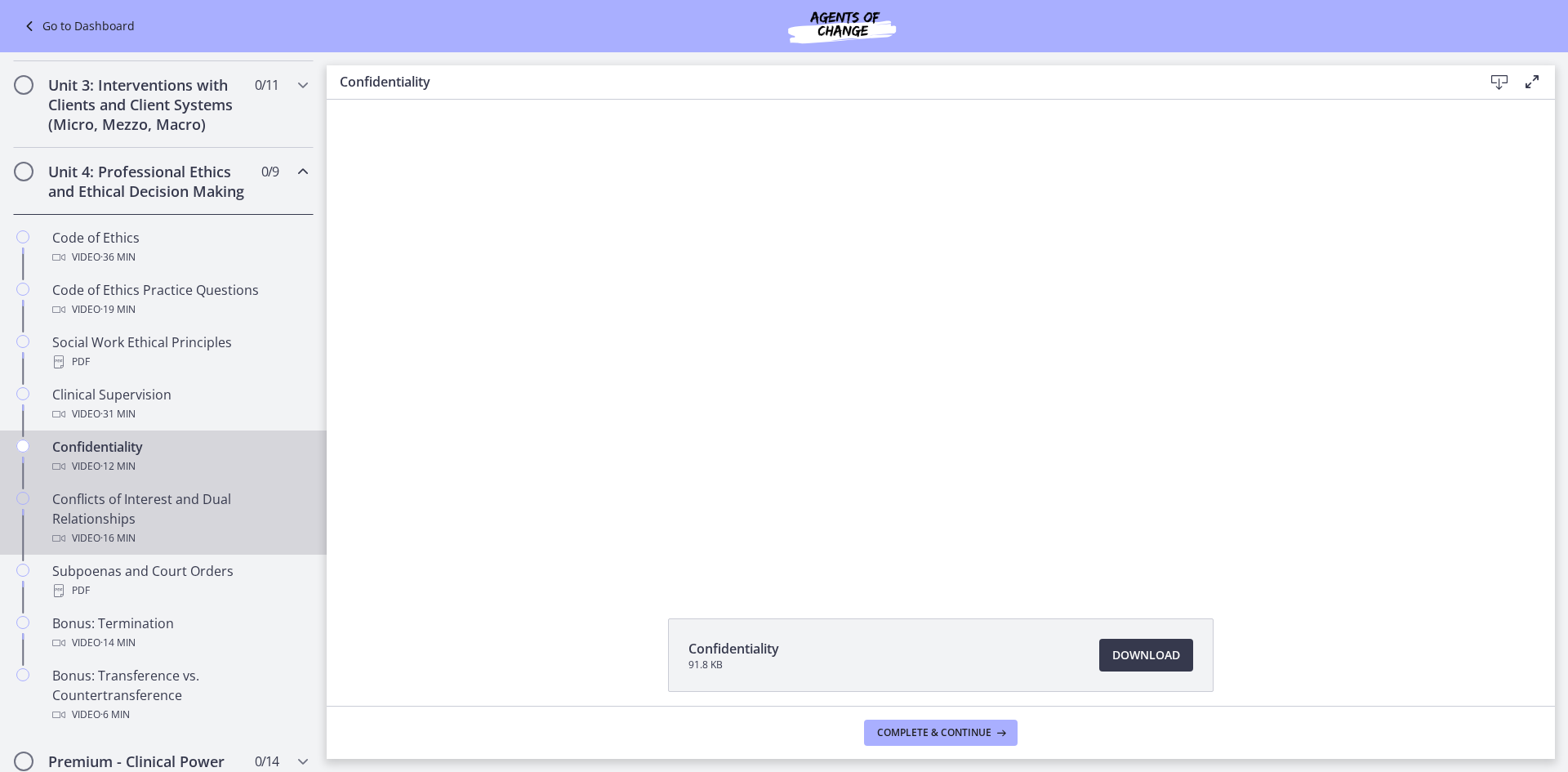
click at [171, 517] on div "Conflicts of Interest and Dual Relationships Video · 16 min" at bounding box center [179, 519] width 254 height 59
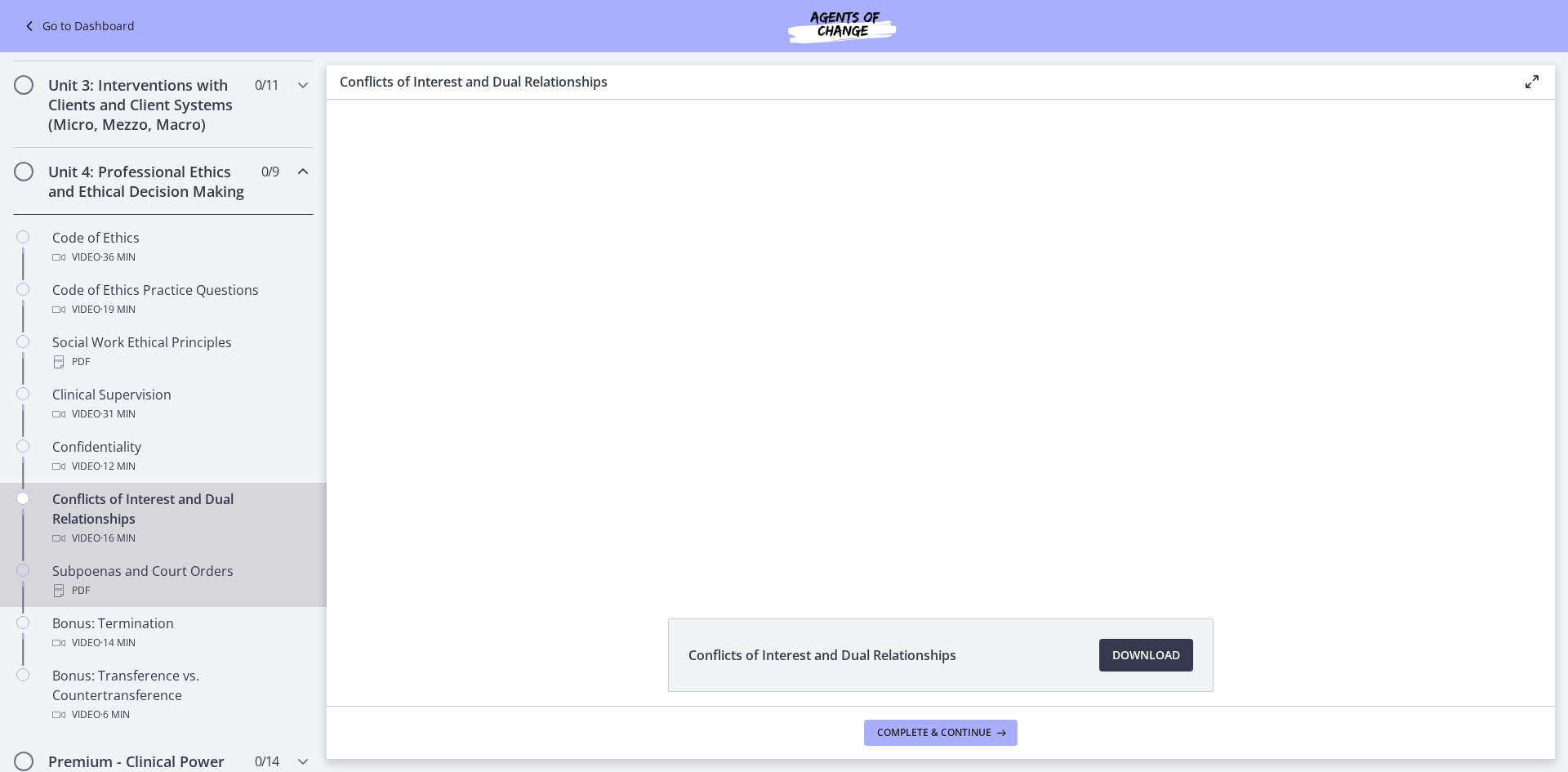
click at [173, 576] on link "Subpoenas and Court Orders PDF" at bounding box center [163, 581] width 326 height 52
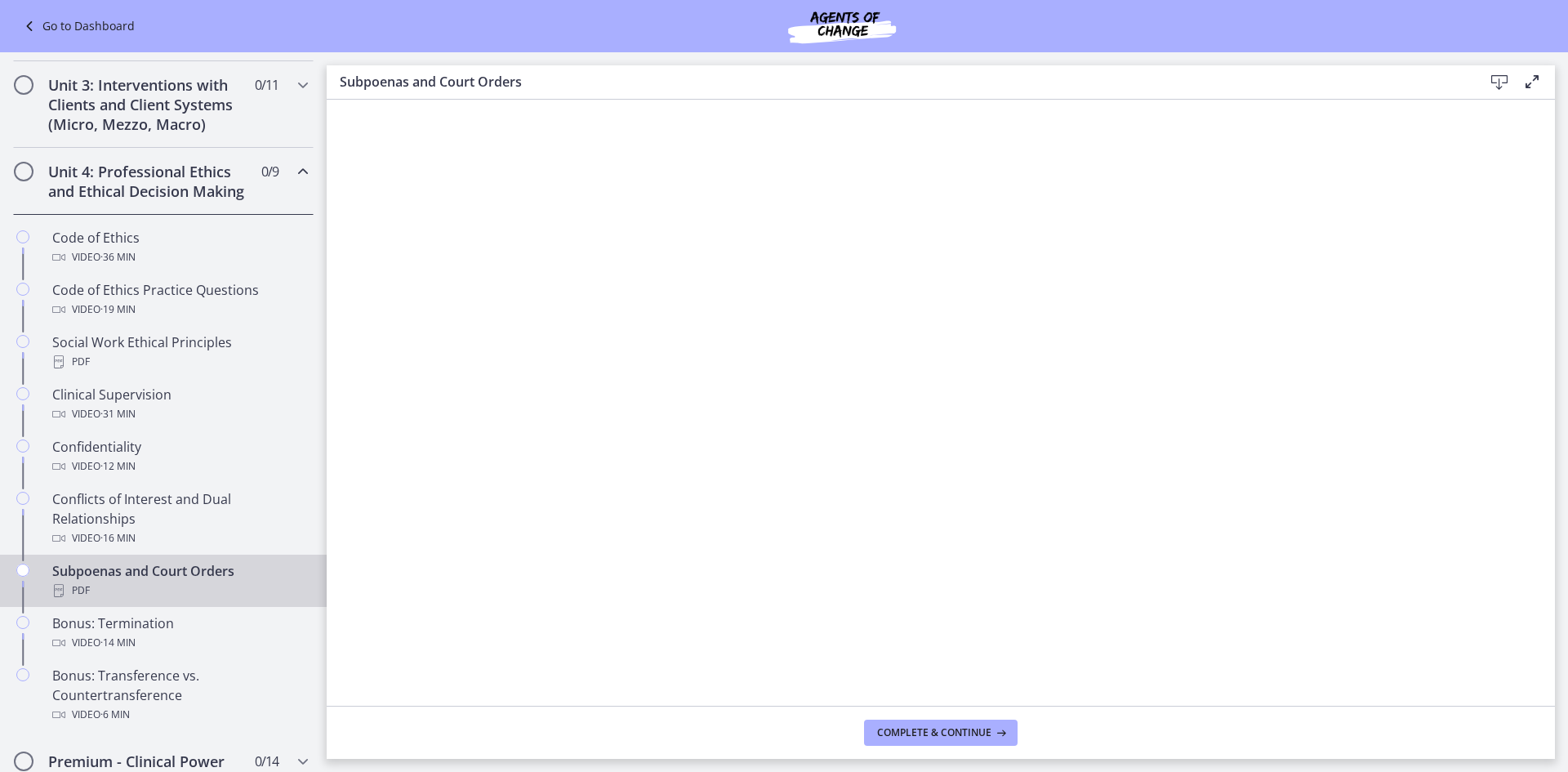
click at [1503, 80] on icon at bounding box center [1499, 83] width 19 height 19
